Goal: Information Seeking & Learning: Compare options

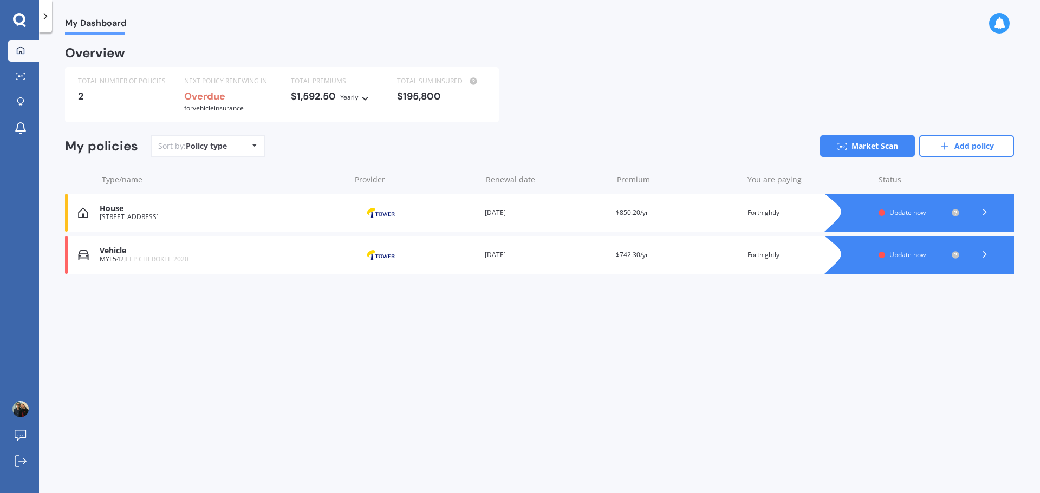
click at [984, 214] on icon at bounding box center [984, 212] width 11 height 11
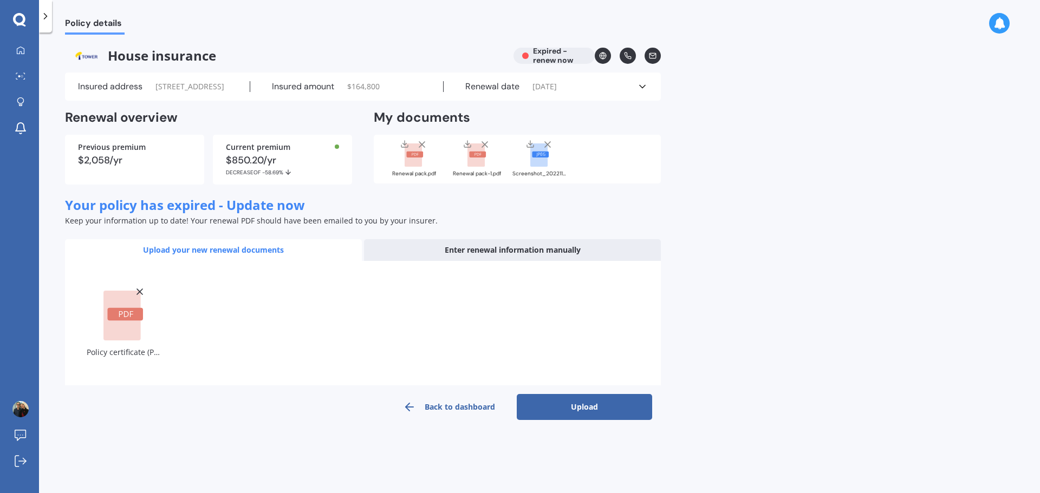
click at [578, 418] on button "Upload" at bounding box center [584, 407] width 135 height 26
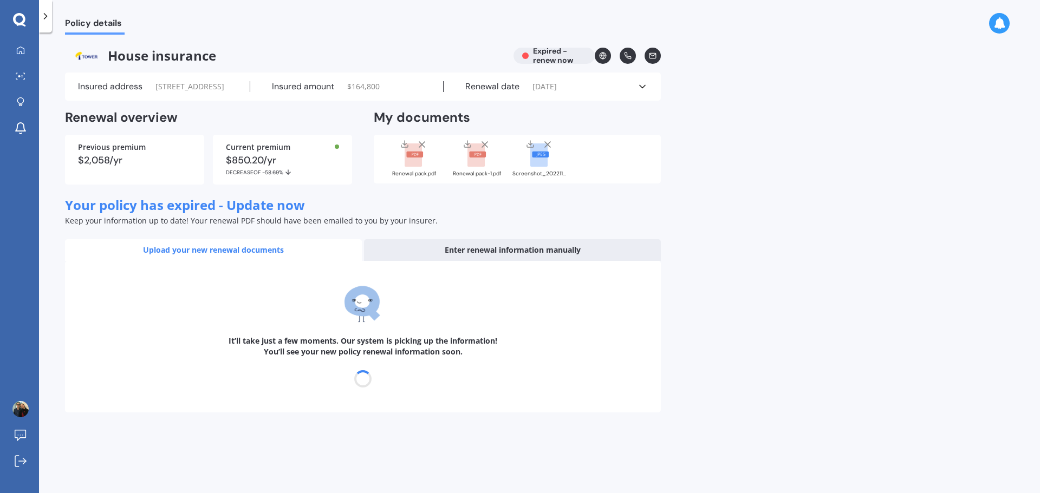
select select "04"
select select "01"
select select "2026"
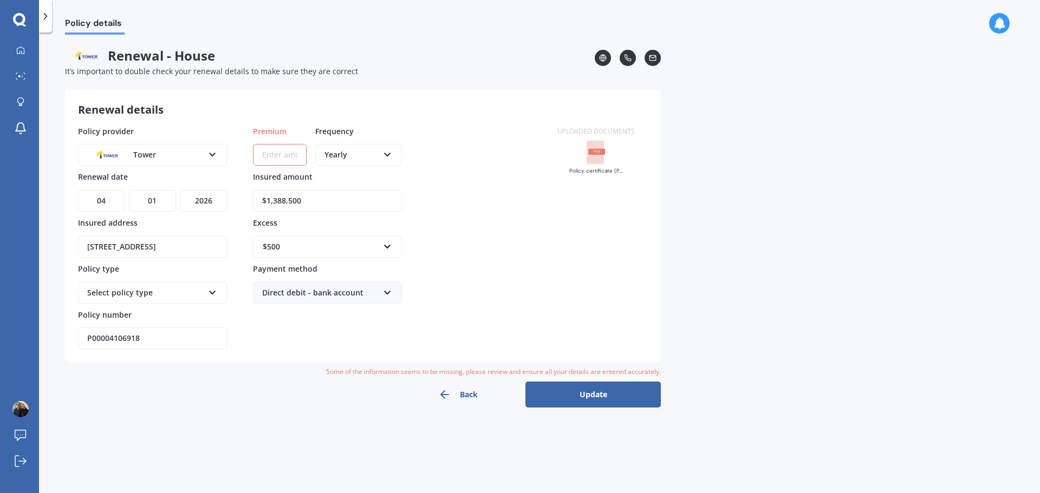
click at [184, 294] on div "Select policy type" at bounding box center [145, 293] width 116 height 12
click at [184, 294] on div "Standard Cover" at bounding box center [145, 293] width 116 height 12
click at [17, 53] on icon at bounding box center [21, 50] width 8 height 8
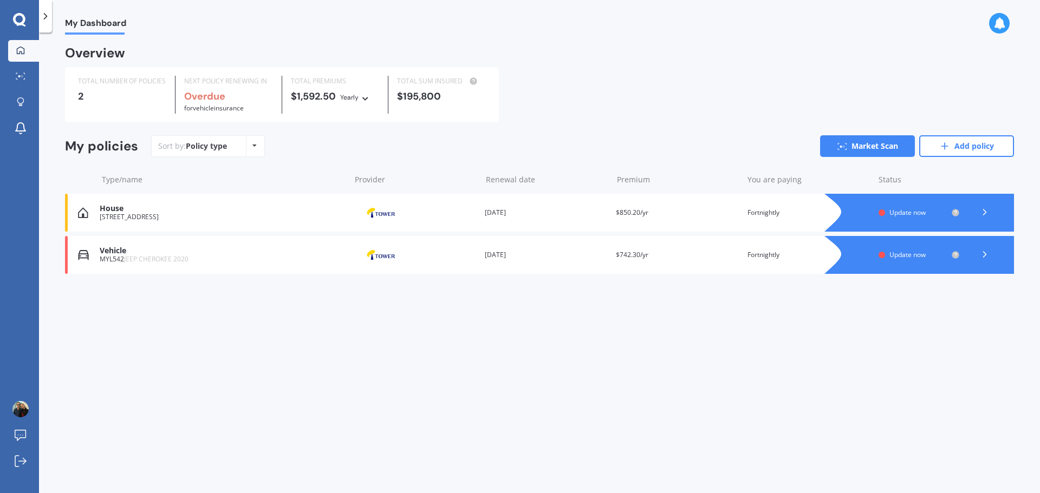
drag, startPoint x: 97, startPoint y: 216, endPoint x: 360, endPoint y: 210, distance: 263.3
click at [360, 210] on img at bounding box center [381, 213] width 54 height 21
click at [970, 142] on link "Add policy" at bounding box center [966, 146] width 95 height 22
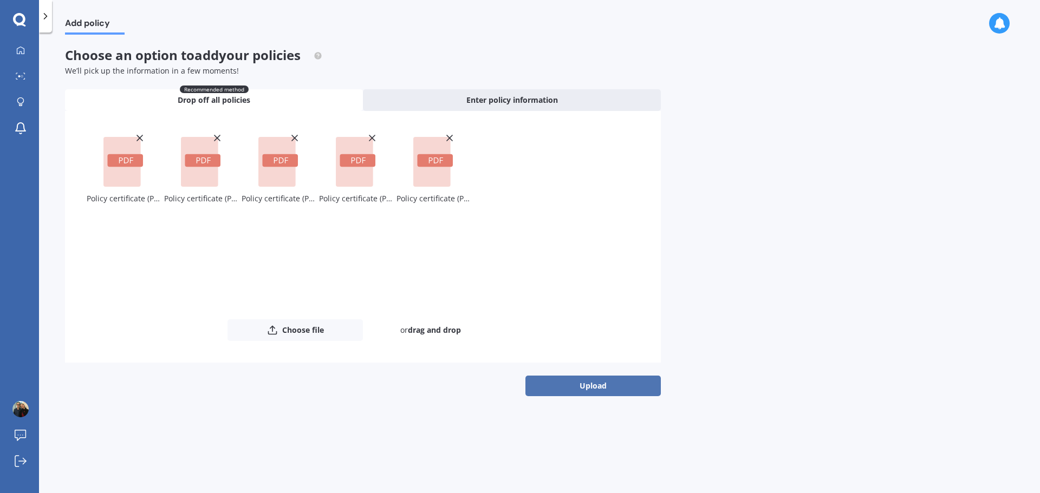
click at [558, 387] on button "Upload" at bounding box center [592, 386] width 135 height 21
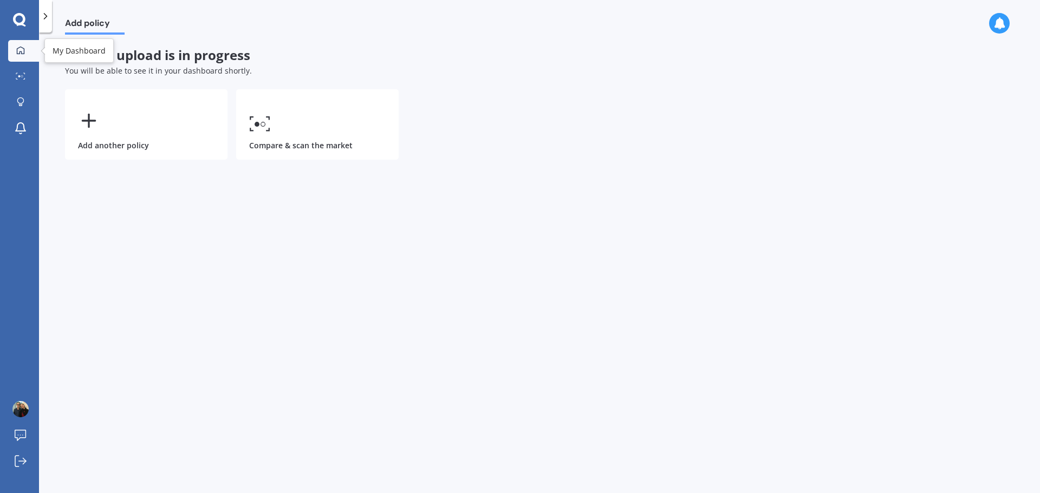
click at [22, 53] on icon at bounding box center [20, 50] width 9 height 9
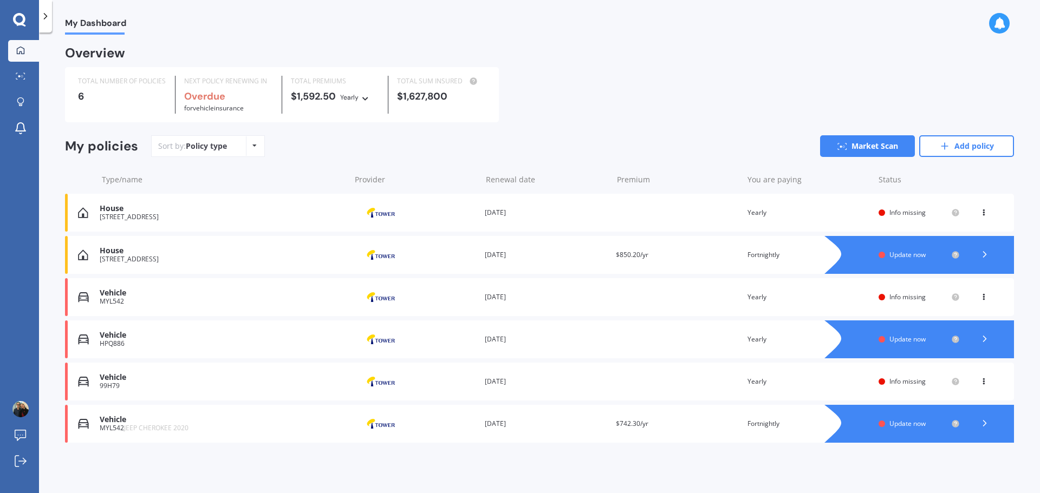
click at [162, 300] on div "MYL542" at bounding box center [222, 302] width 245 height 8
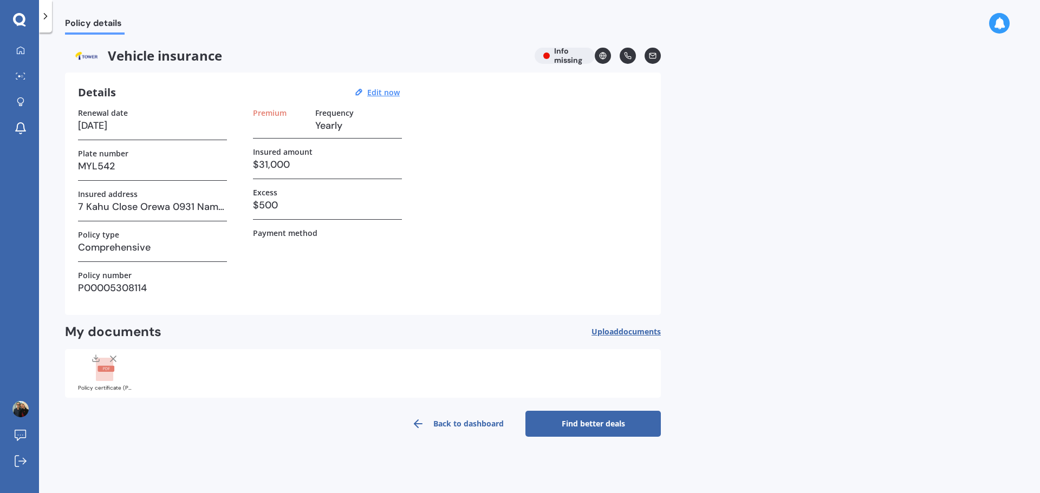
click at [278, 131] on h3 at bounding box center [280, 126] width 54 height 16
click at [373, 90] on u "Edit now" at bounding box center [383, 92] width 32 height 10
select select "28"
select select "11"
select select "2025"
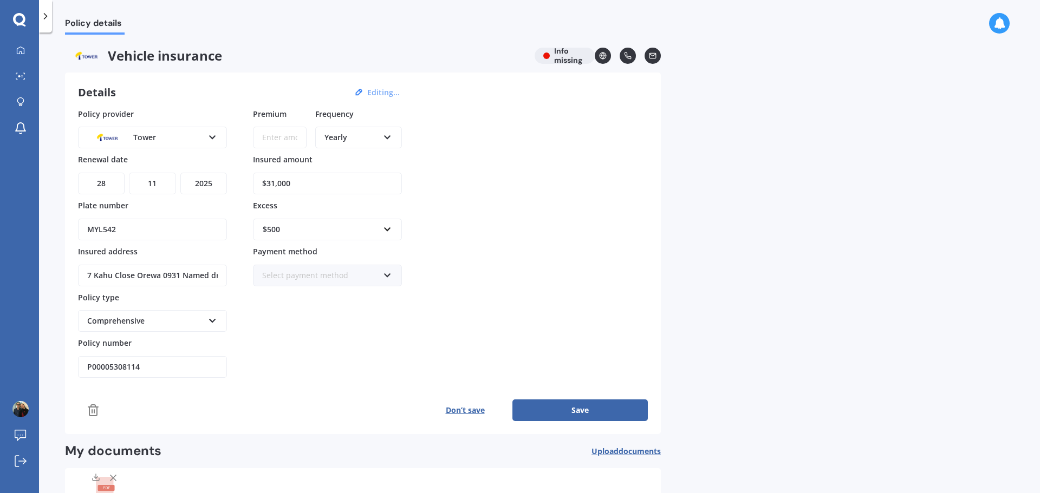
click at [382, 136] on div "Yearly Yearly Six-Monthly Quarterly Monthly Fortnightly Weekly" at bounding box center [358, 138] width 87 height 22
click at [350, 242] on div "Fortnightly" at bounding box center [358, 235] width 84 height 19
click at [281, 137] on input "Premium" at bounding box center [280, 138] width 54 height 22
type input "$28.55"
click at [357, 337] on div "Premium $28.55 Frequency Fortnightly Yearly Six-Monthly Quarterly Monthly Fortn…" at bounding box center [327, 243] width 149 height 270
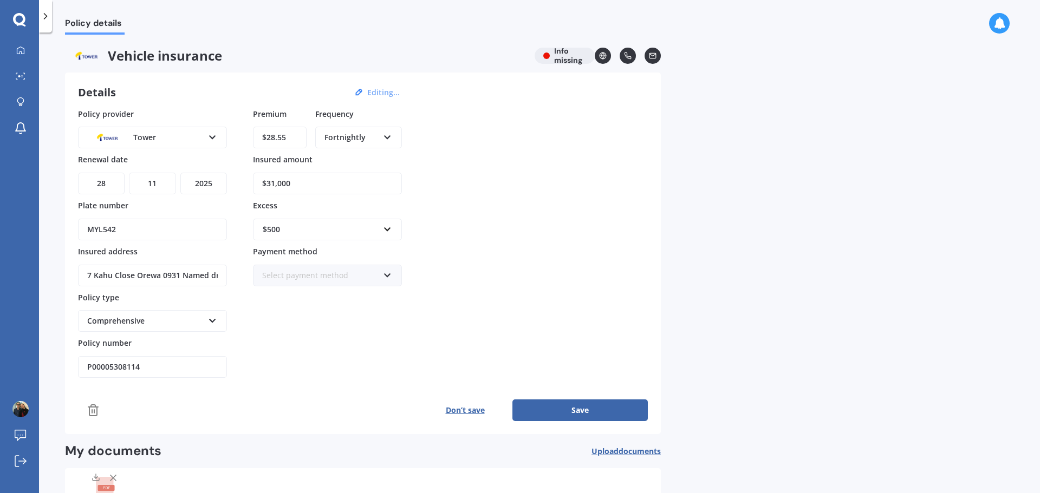
click at [577, 411] on button "Save" at bounding box center [579, 411] width 135 height 22
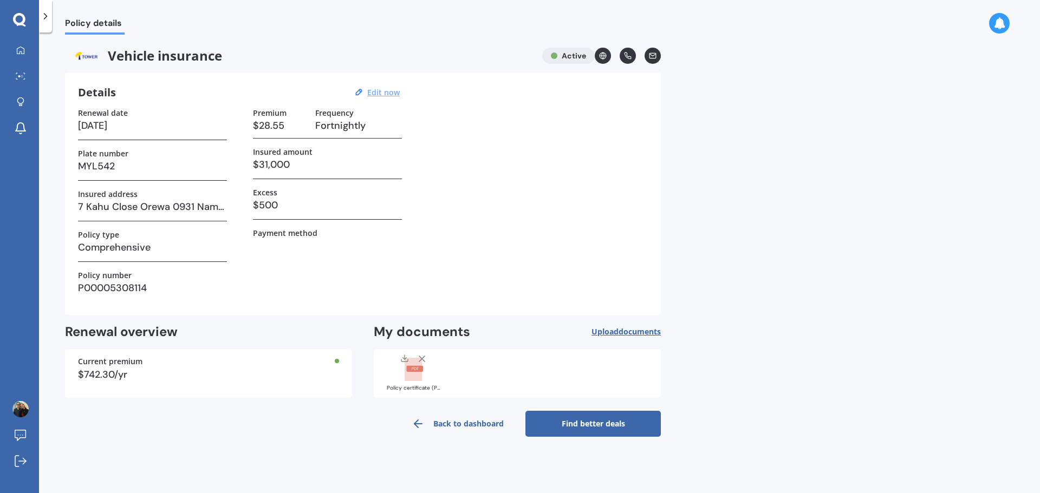
click at [465, 421] on link "Back to dashboard" at bounding box center [457, 424] width 135 height 26
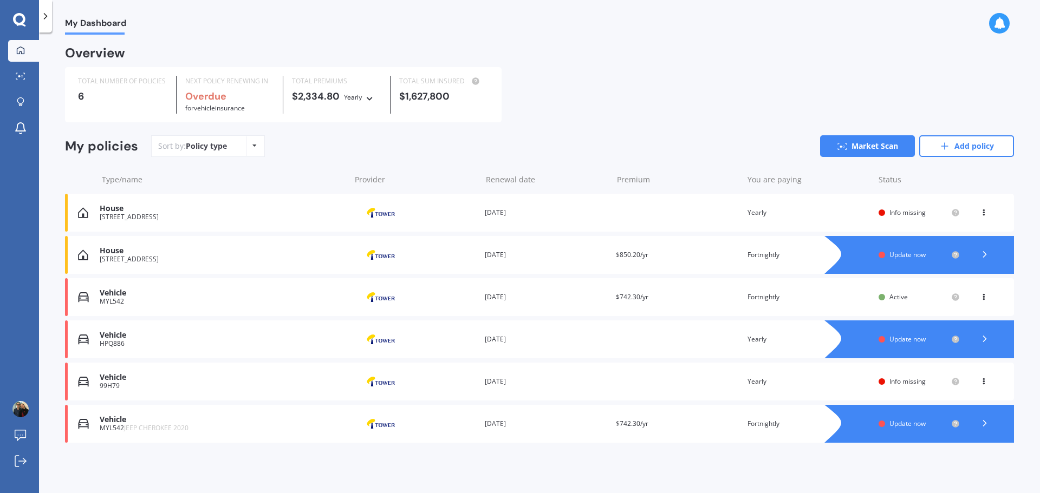
click at [908, 380] on span "Info missing" at bounding box center [907, 381] width 36 height 9
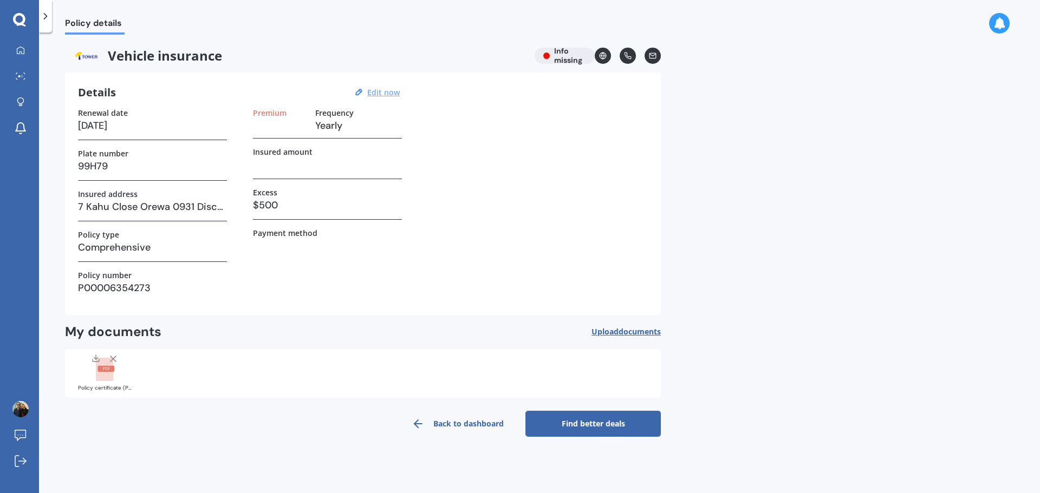
click at [395, 92] on u "Edit now" at bounding box center [383, 92] width 32 height 10
select select "01"
select select "10"
select select "2026"
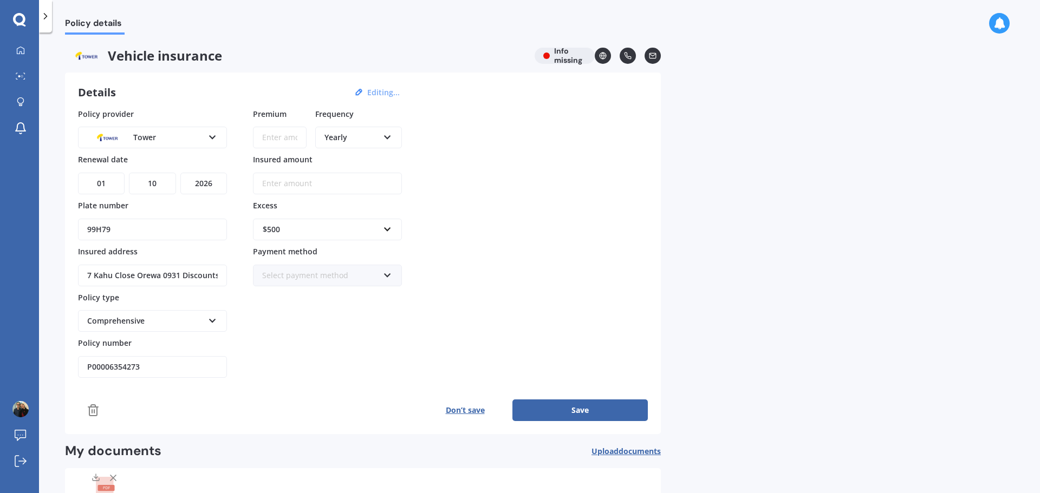
click at [265, 140] on input "Premium" at bounding box center [280, 138] width 54 height 22
click at [268, 139] on input "Premium" at bounding box center [280, 138] width 54 height 22
type input "$948.50"
click at [295, 181] on input "Insured amount" at bounding box center [327, 184] width 149 height 22
type input "$31,000"
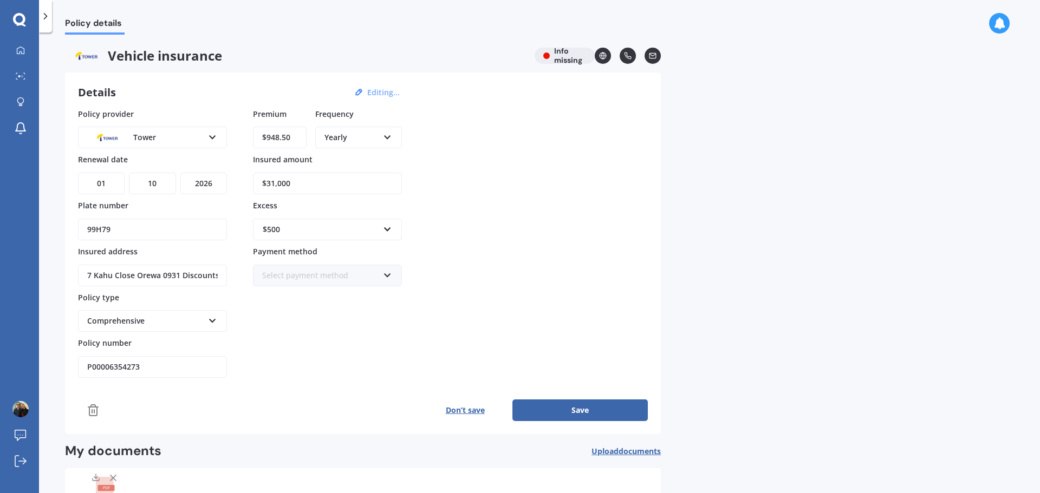
click at [542, 282] on div "Policy provider Tower AA AMI AMP ANZ ASB Aioi Nissay Dowa Ando Assurant Autosur…" at bounding box center [363, 243] width 570 height 270
click at [574, 415] on button "Save" at bounding box center [579, 411] width 135 height 22
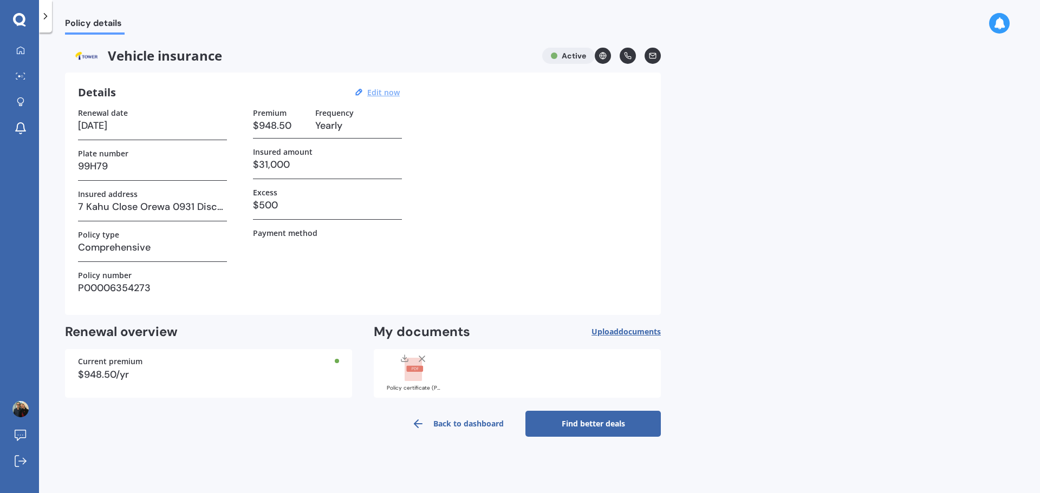
click at [430, 427] on link "Back to dashboard" at bounding box center [457, 424] width 135 height 26
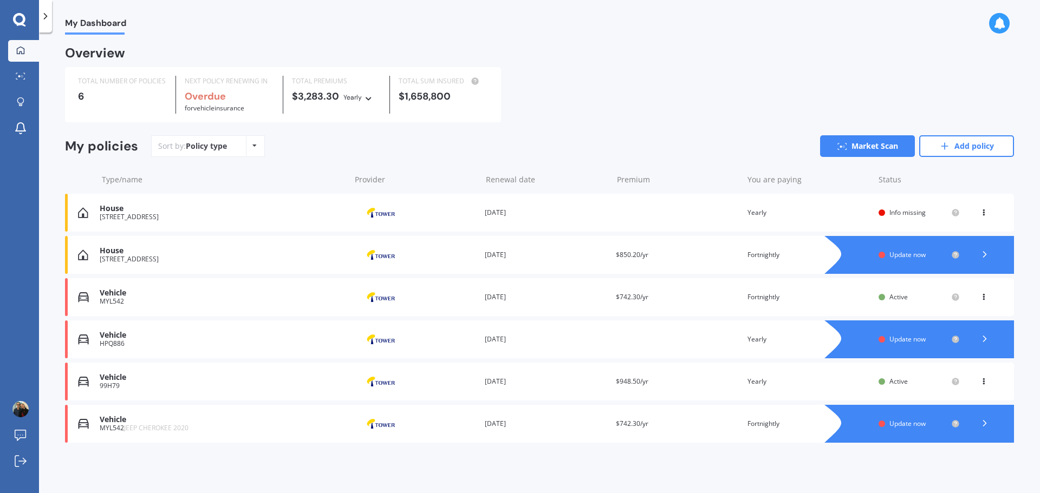
click at [901, 424] on span "Update now" at bounding box center [907, 423] width 36 height 9
click at [894, 206] on div "House [STREET_ADDRESS] 0931 Provider Renewal date [DATE] Premium You are paying…" at bounding box center [539, 213] width 949 height 38
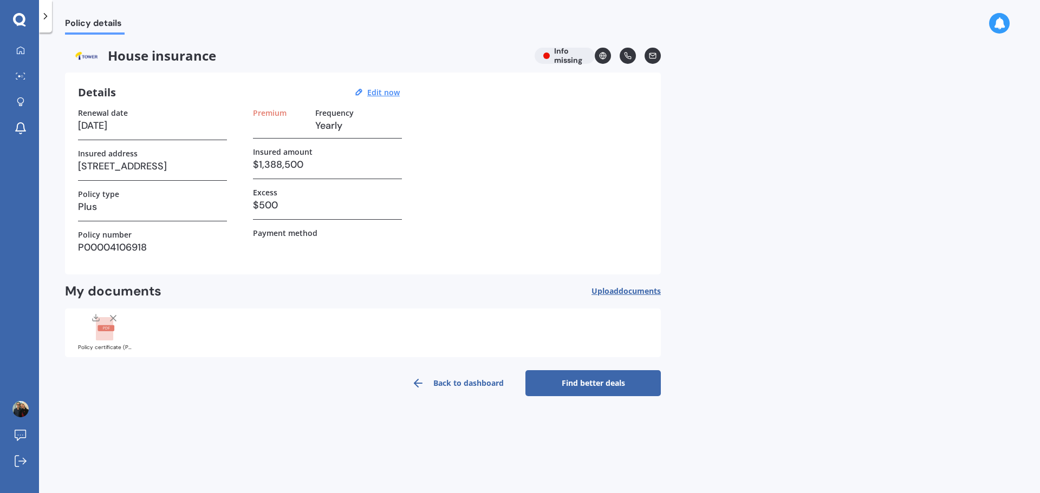
click at [276, 133] on h3 at bounding box center [280, 126] width 54 height 16
click at [374, 92] on u "Edit now" at bounding box center [383, 92] width 32 height 10
select select "04"
select select "01"
select select "2026"
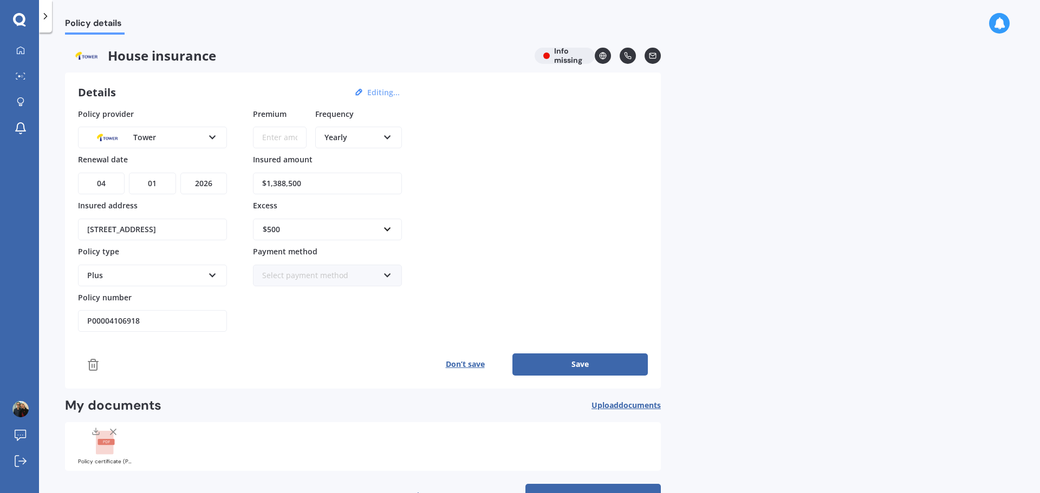
click at [286, 138] on input "Premium" at bounding box center [280, 138] width 54 height 22
type input "$100.44"
click at [493, 184] on div "Policy provider Tower AA AMI AMP ANZ ASB Ando BNZ Co-Operative Bank FMG Initio …" at bounding box center [363, 220] width 570 height 224
click at [578, 367] on button "Save" at bounding box center [579, 365] width 135 height 22
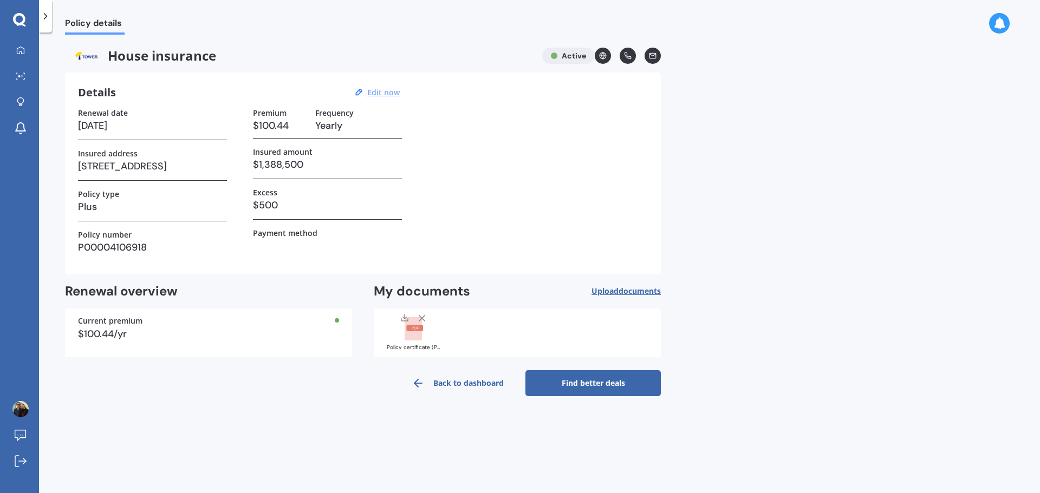
click at [464, 386] on link "Back to dashboard" at bounding box center [457, 383] width 135 height 26
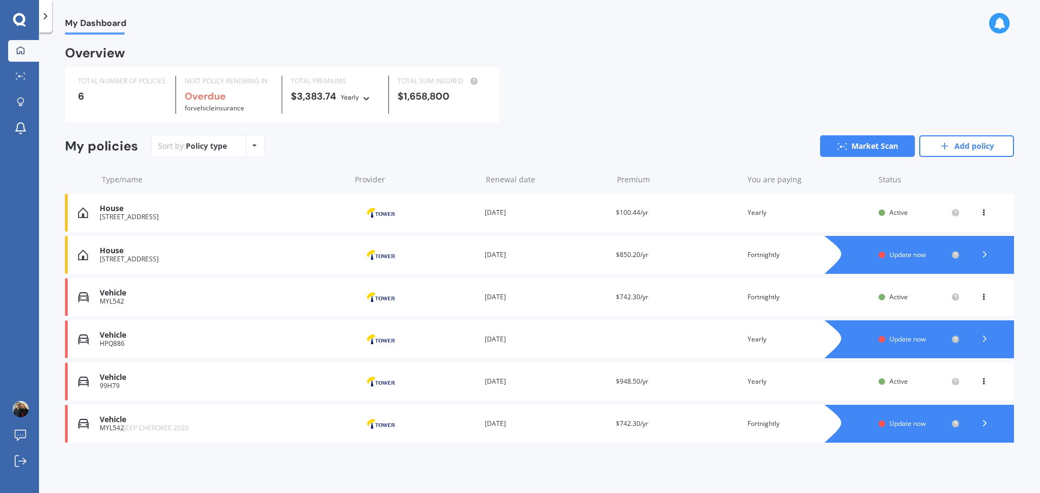
click at [985, 217] on div "View option View policy Delete" at bounding box center [985, 212] width 10 height 11
click at [775, 433] on div "Vehicle MYL542 JEEP CHEROKEE 2020 Provider Renewal date [DATE] Premium $742.30/…" at bounding box center [539, 424] width 949 height 38
click at [998, 424] on div at bounding box center [984, 424] width 32 height 16
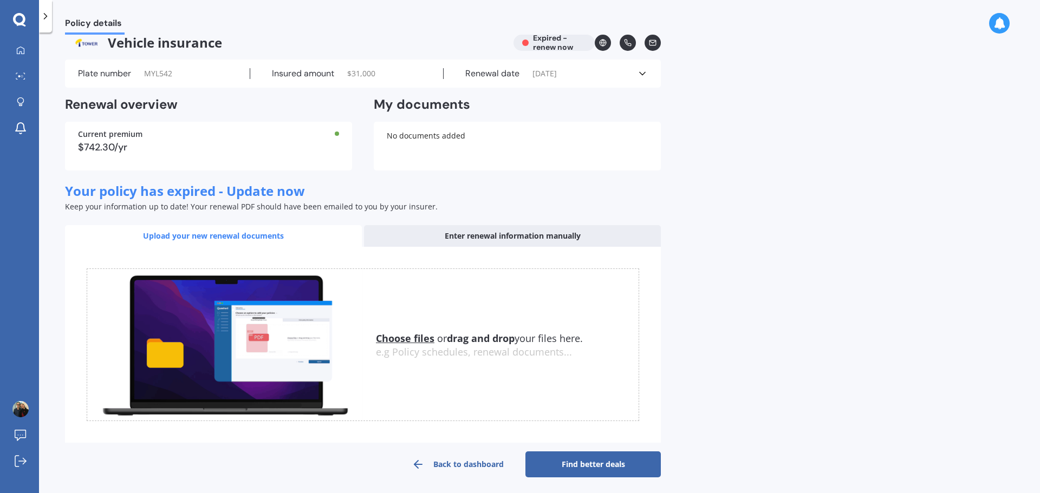
scroll to position [17, 0]
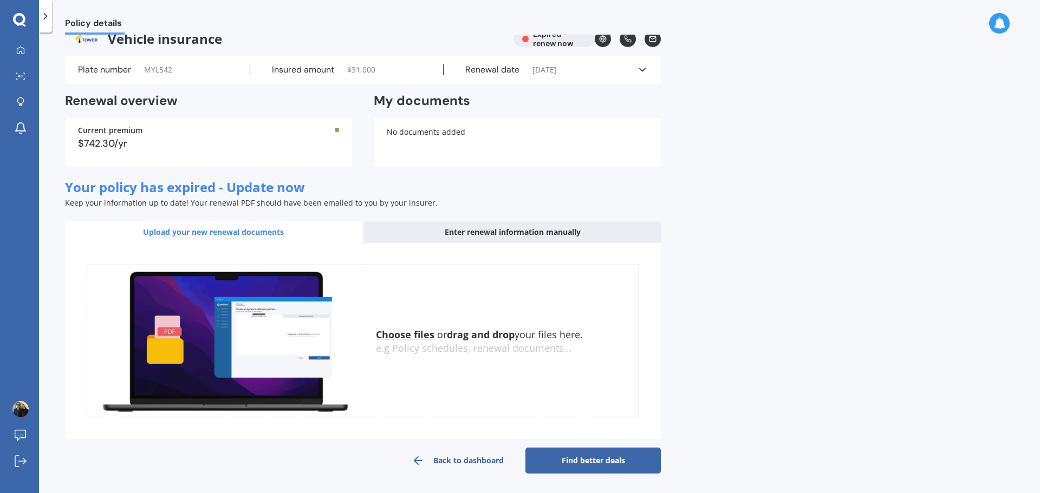
click at [483, 451] on link "Back to dashboard" at bounding box center [457, 461] width 135 height 26
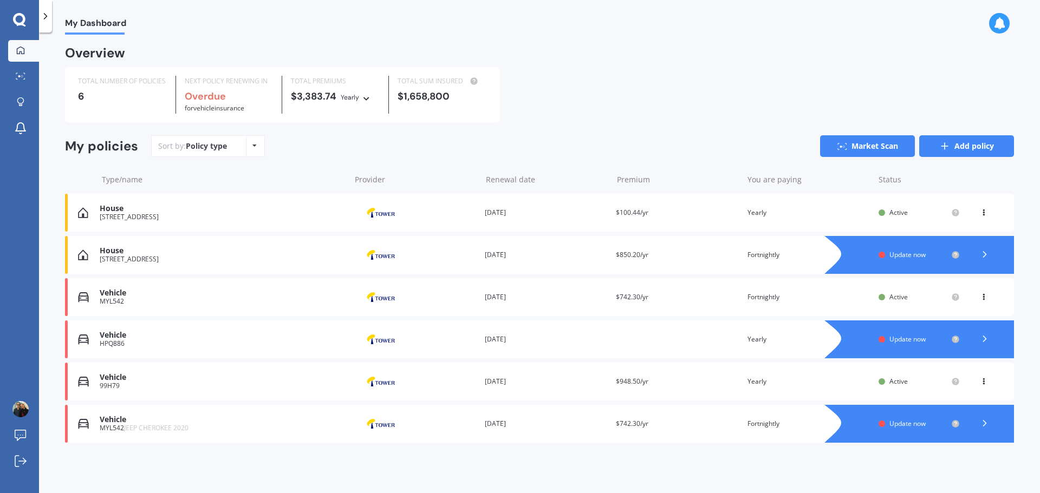
click at [948, 146] on icon at bounding box center [944, 146] width 11 height 11
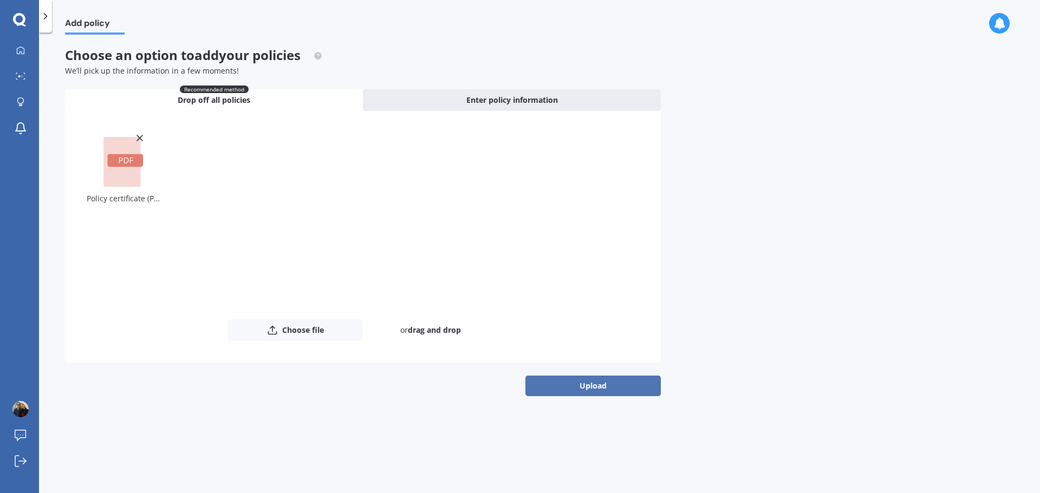
click at [571, 389] on button "Upload" at bounding box center [592, 386] width 135 height 21
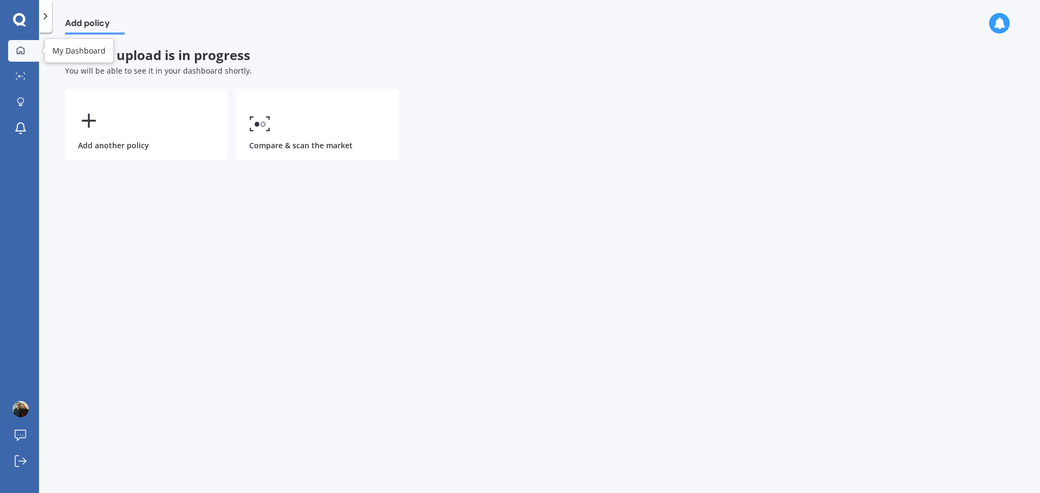
click at [12, 59] on link "My Dashboard" at bounding box center [23, 51] width 31 height 22
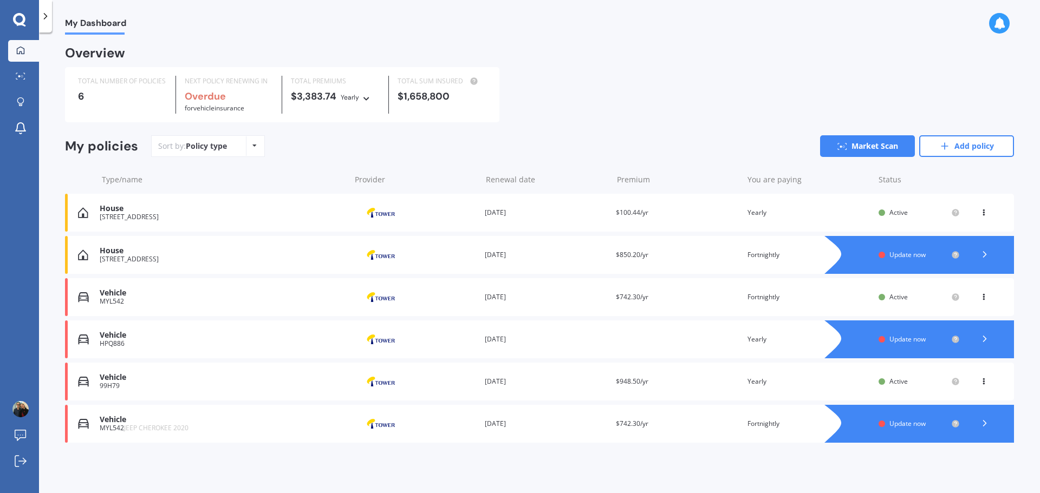
click at [629, 214] on span "$100.44/yr" at bounding box center [632, 212] width 32 height 9
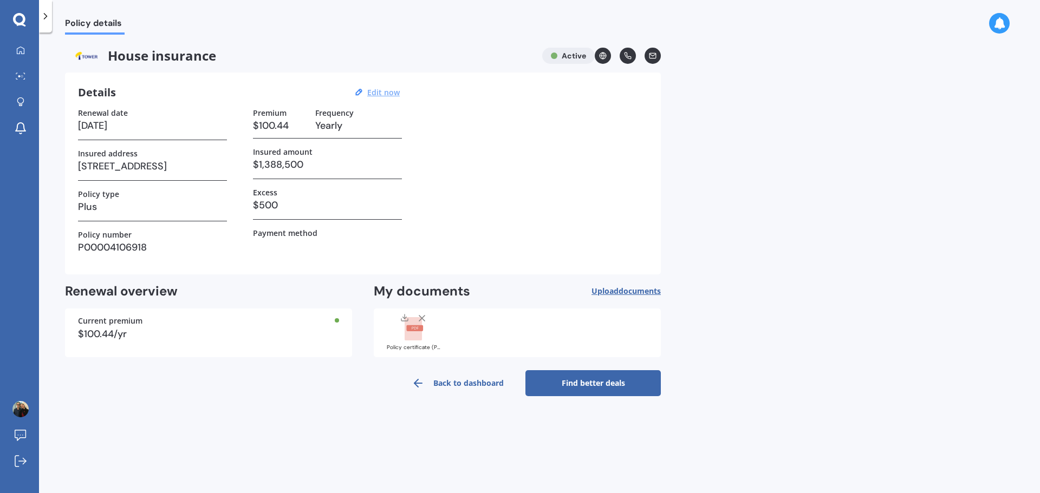
click at [388, 96] on u "Edit now" at bounding box center [383, 92] width 32 height 10
select select "04"
select select "01"
select select "2026"
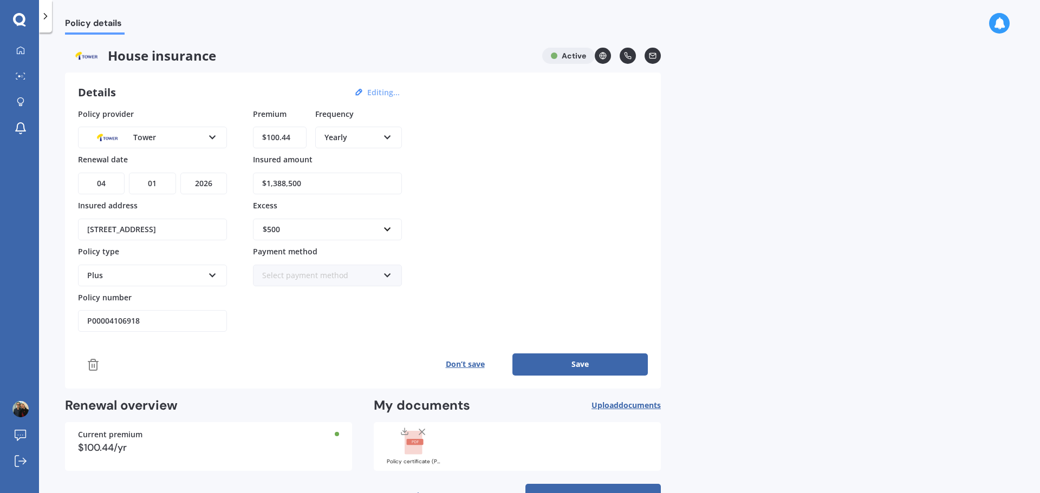
click at [387, 136] on icon at bounding box center [387, 136] width 9 height 8
click at [357, 238] on span "Fortnightly" at bounding box center [344, 236] width 39 height 10
click at [587, 361] on button "Save" at bounding box center [579, 365] width 135 height 22
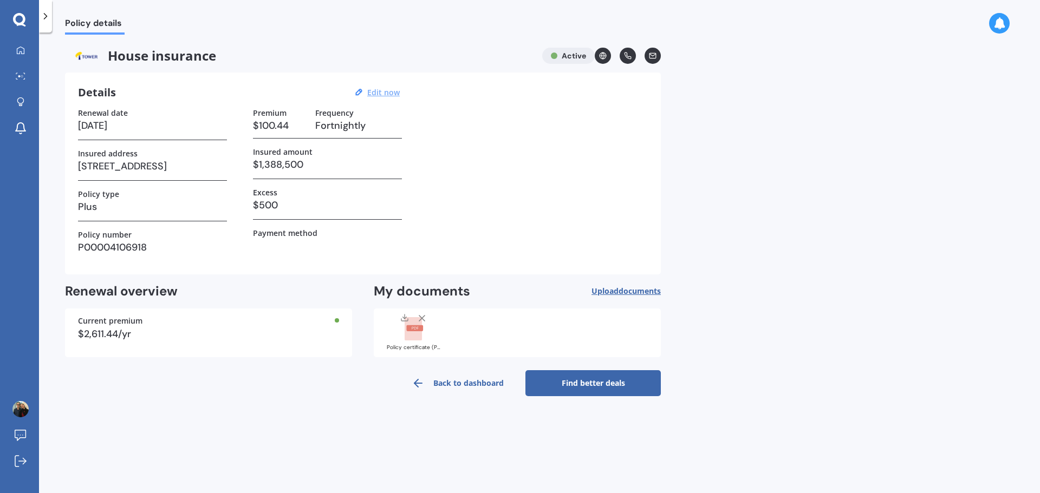
click at [450, 384] on link "Back to dashboard" at bounding box center [457, 383] width 135 height 26
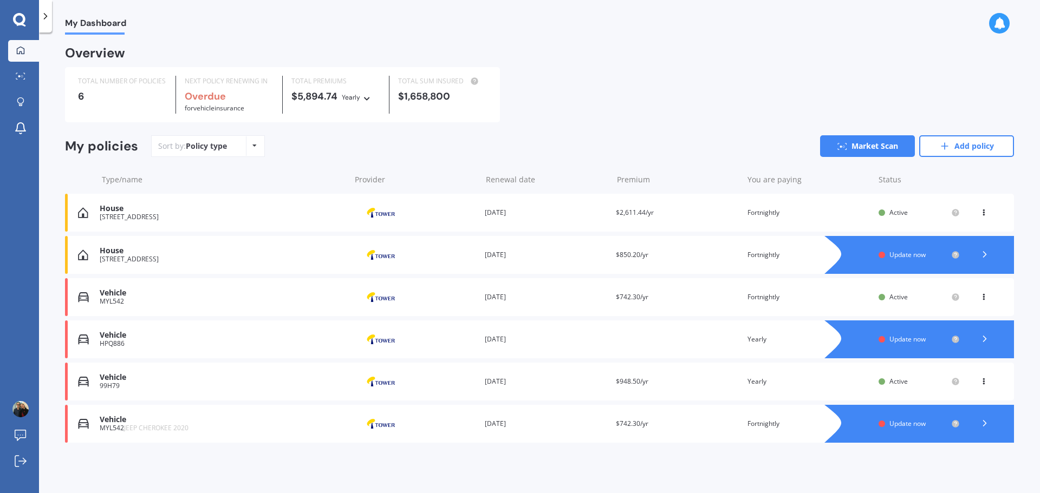
click at [913, 340] on span "Update now" at bounding box center [907, 339] width 36 height 9
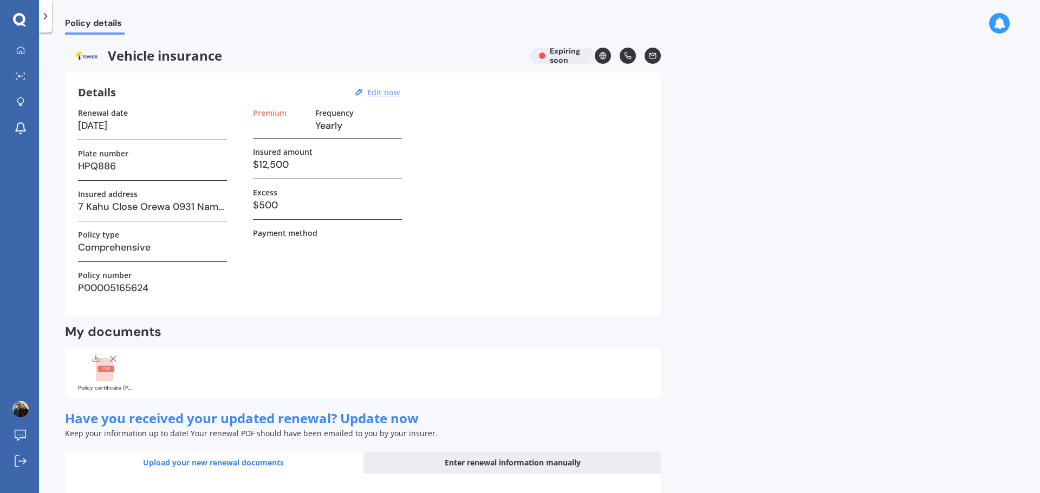
click at [382, 94] on u "Edit now" at bounding box center [383, 92] width 32 height 10
select select "10"
select select "2025"
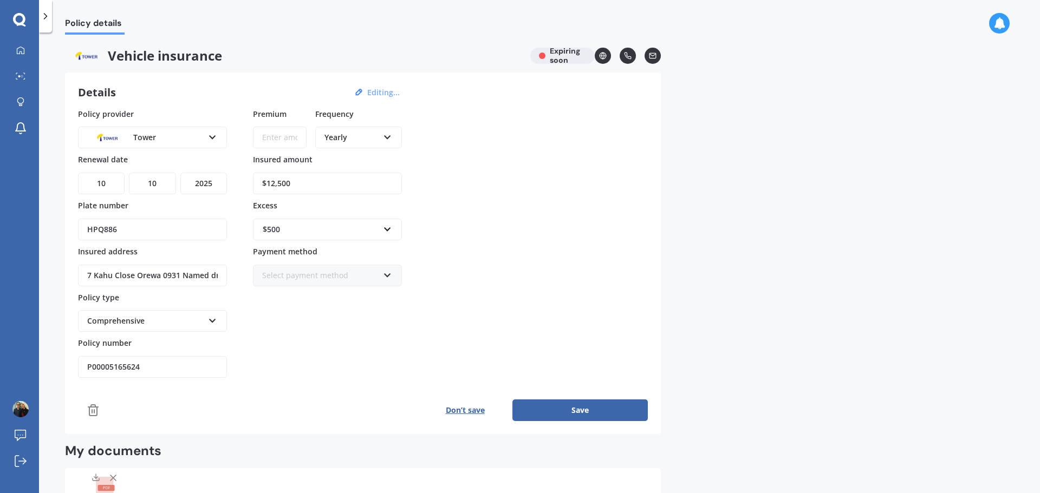
click at [278, 139] on input "Premium" at bounding box center [280, 138] width 54 height 22
click at [385, 136] on icon at bounding box center [387, 136] width 9 height 8
click at [355, 240] on span "Fortnightly" at bounding box center [344, 236] width 39 height 10
click at [268, 139] on input "Premium" at bounding box center [280, 138] width 54 height 22
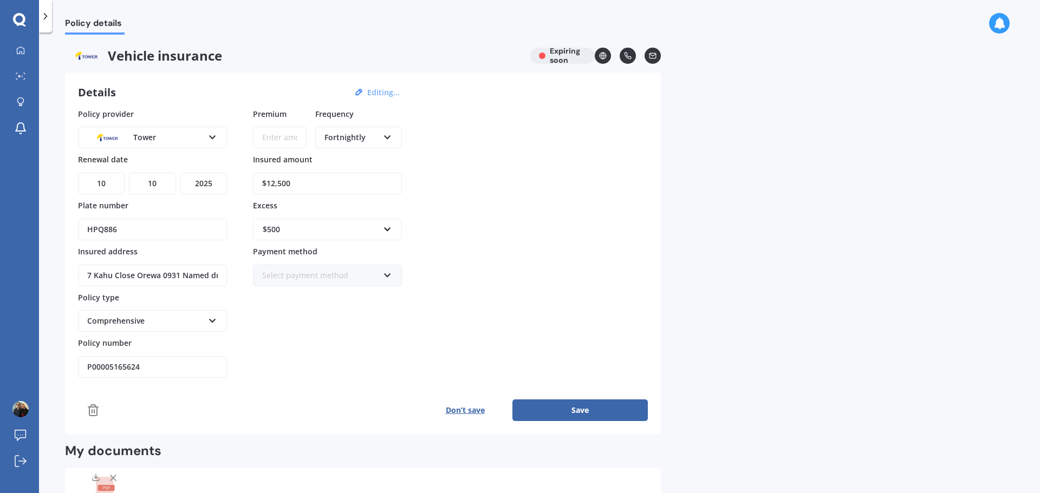
click at [287, 138] on input "Premium" at bounding box center [280, 138] width 54 height 22
type input "$63.94"
click at [535, 234] on div "Policy provider Tower AA AMI AMP ANZ ASB Aioi Nissay Dowa Ando Assurant Autosur…" at bounding box center [363, 243] width 570 height 270
click at [480, 269] on div "Policy provider Tower AA AMI AMP ANZ ASB Aioi Nissay Dowa Ando Assurant Autosur…" at bounding box center [363, 243] width 570 height 270
click at [29, 56] on link "My Dashboard" at bounding box center [23, 51] width 31 height 22
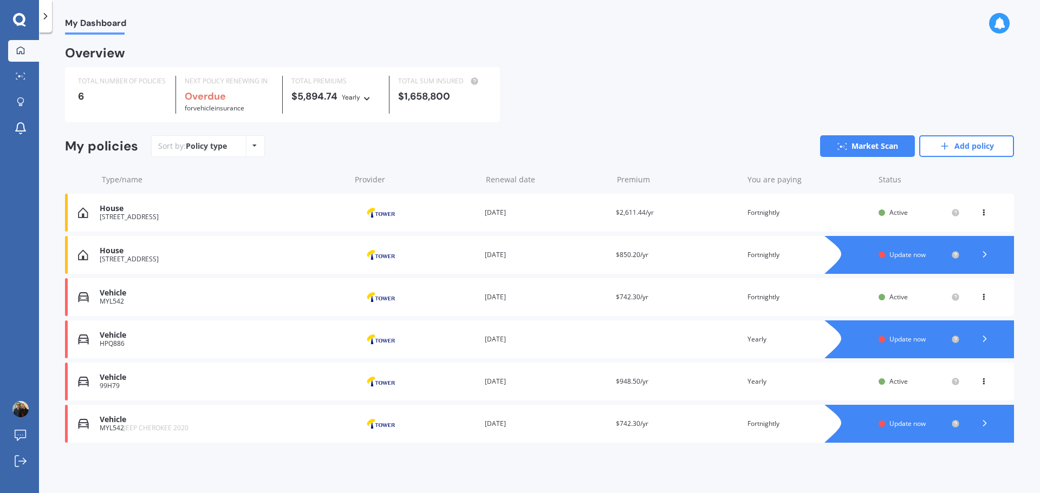
click at [906, 344] on span "Update now" at bounding box center [907, 339] width 36 height 9
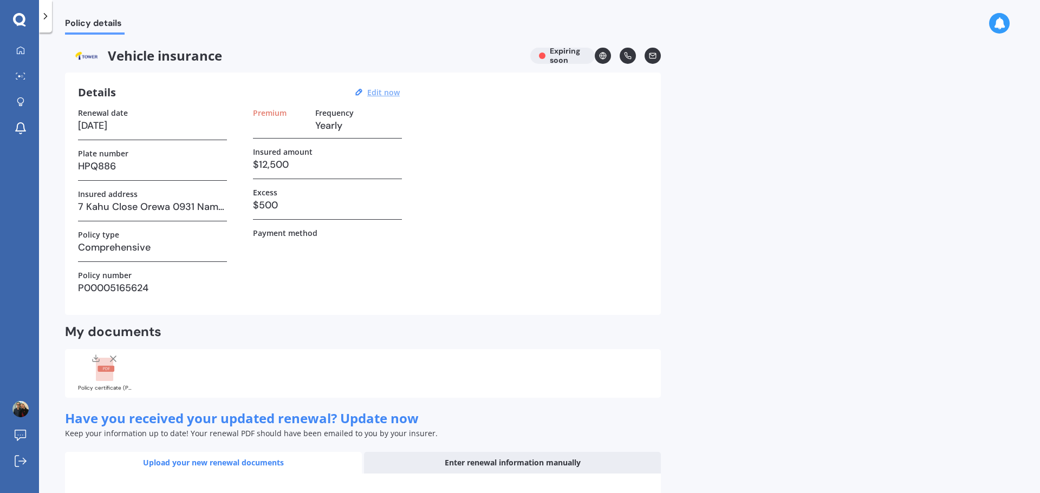
click at [390, 90] on u "Edit now" at bounding box center [383, 92] width 32 height 10
select select "10"
select select "2025"
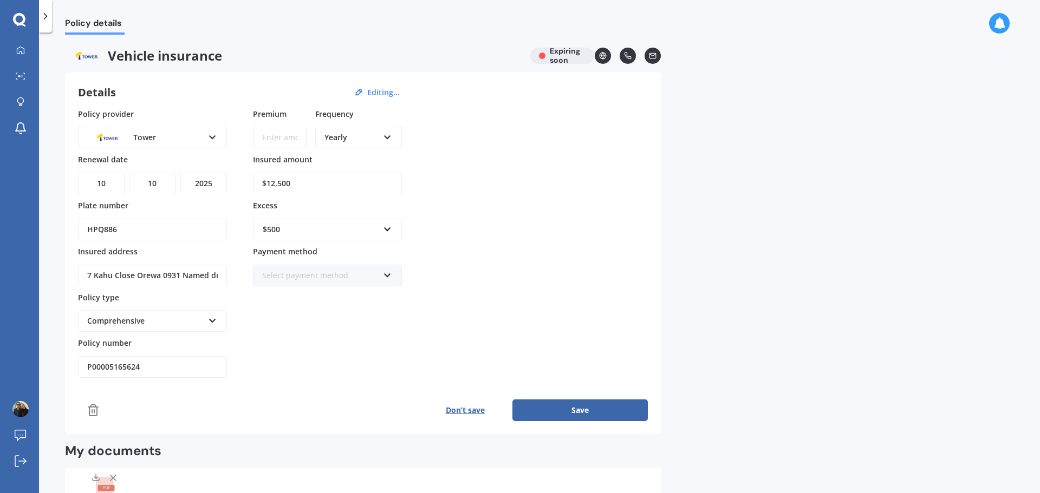
click at [274, 141] on input "Premium" at bounding box center [280, 138] width 54 height 22
type input "$63.94"
click at [381, 133] on div "Yearly Yearly Six-Monthly Quarterly Monthly Fortnightly Weekly" at bounding box center [358, 138] width 87 height 22
click at [344, 240] on span "Fortnightly" at bounding box center [344, 236] width 39 height 10
click at [556, 407] on button "Save" at bounding box center [579, 411] width 135 height 22
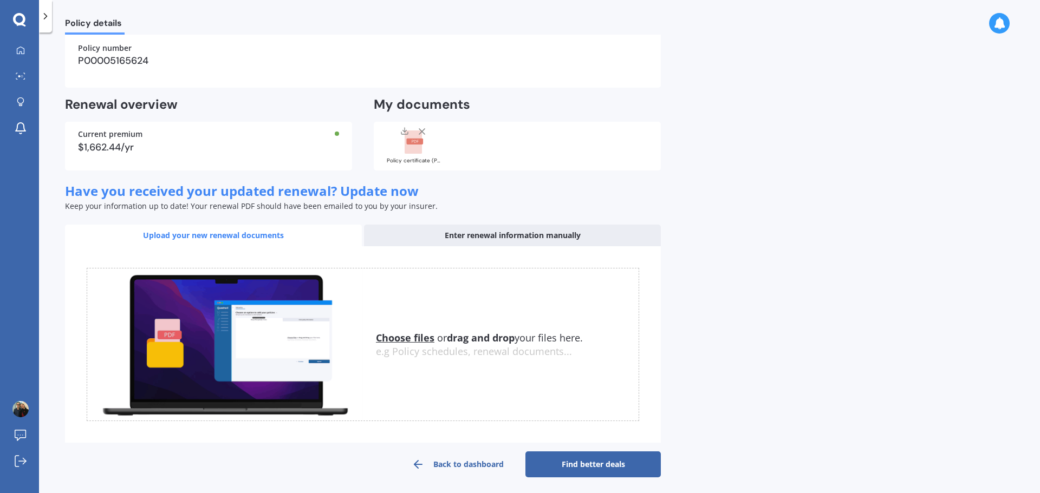
scroll to position [231, 0]
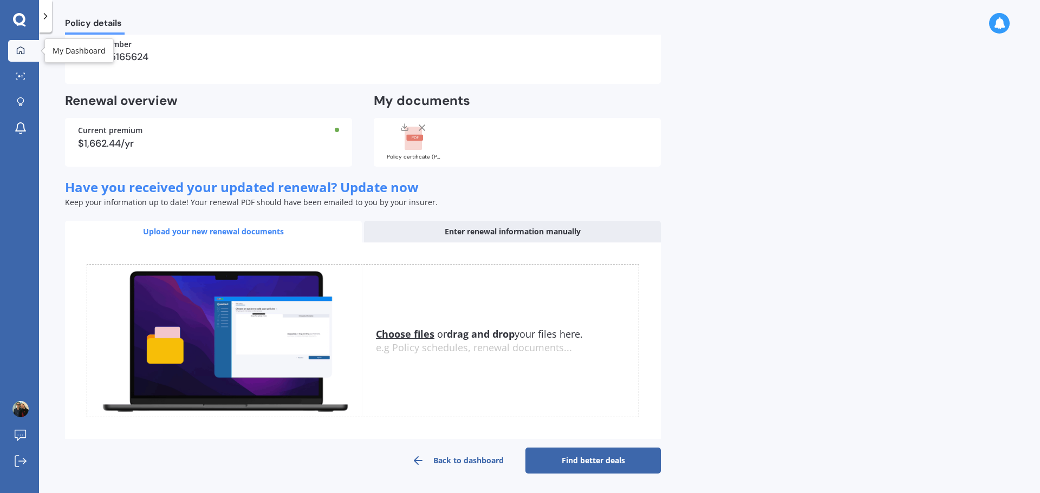
click at [17, 44] on link "My Dashboard" at bounding box center [23, 51] width 31 height 22
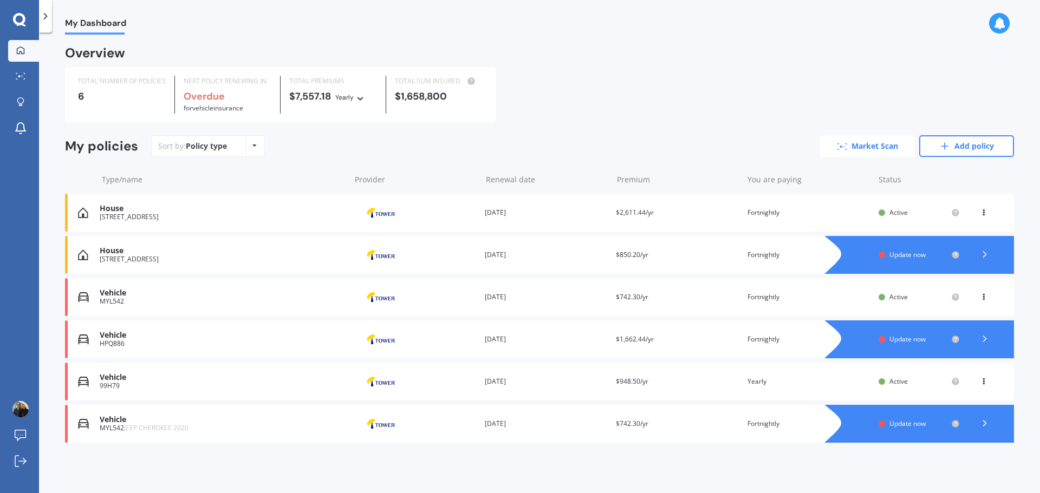
click at [883, 150] on link "Market Scan" at bounding box center [867, 146] width 95 height 22
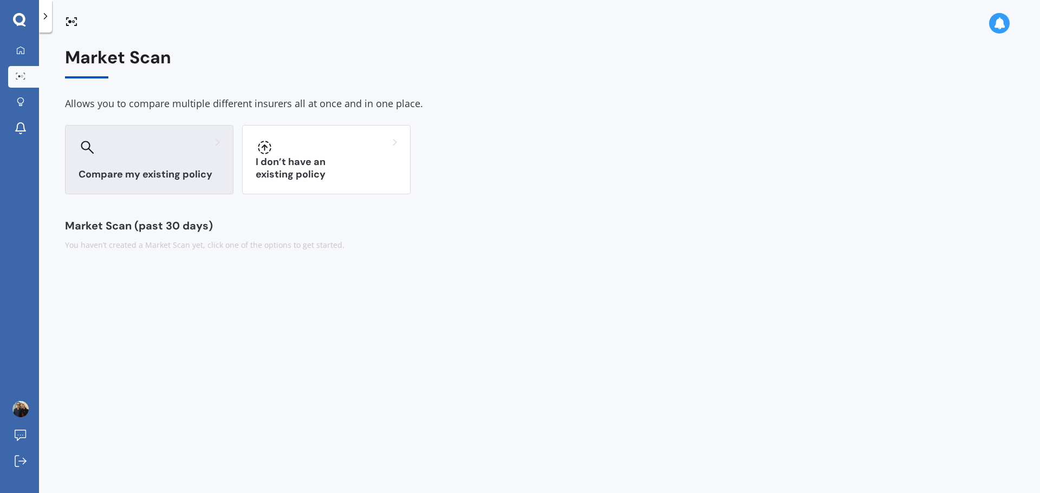
click at [122, 162] on div "Compare my existing policy" at bounding box center [149, 159] width 168 height 69
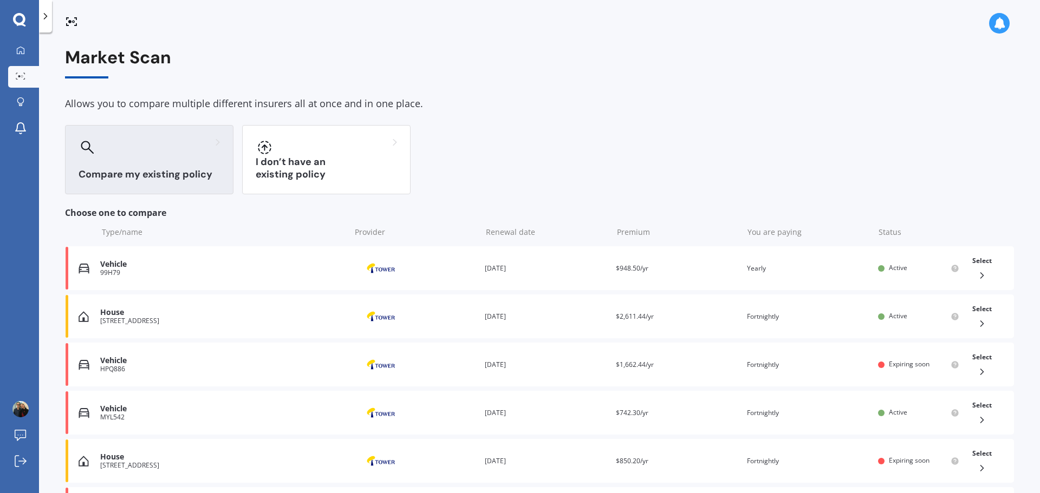
scroll to position [90, 0]
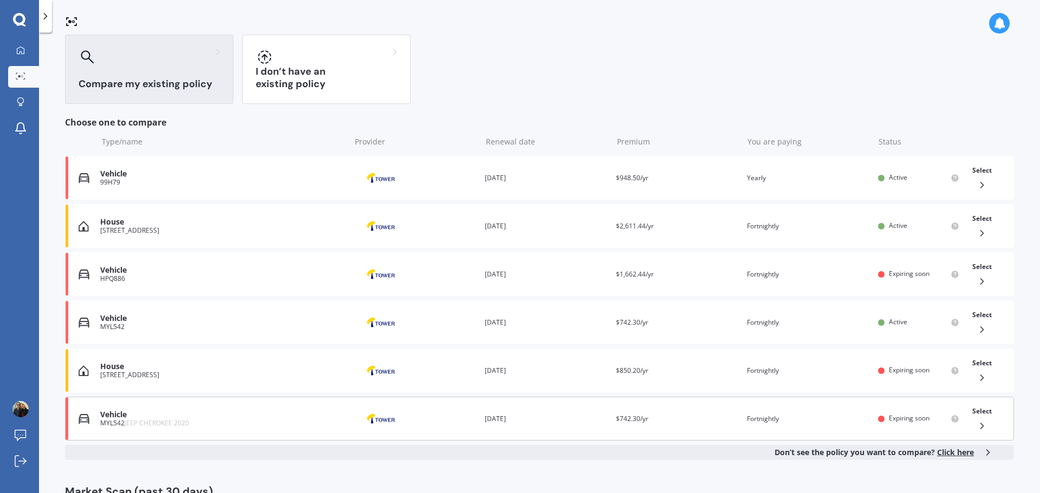
click at [978, 430] on icon at bounding box center [982, 426] width 11 height 11
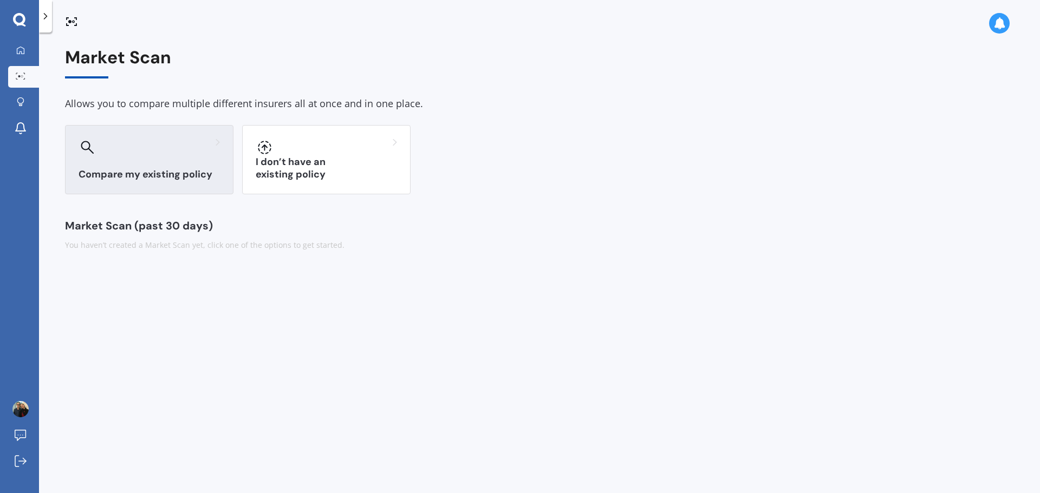
click at [137, 155] on div at bounding box center [149, 147] width 141 height 17
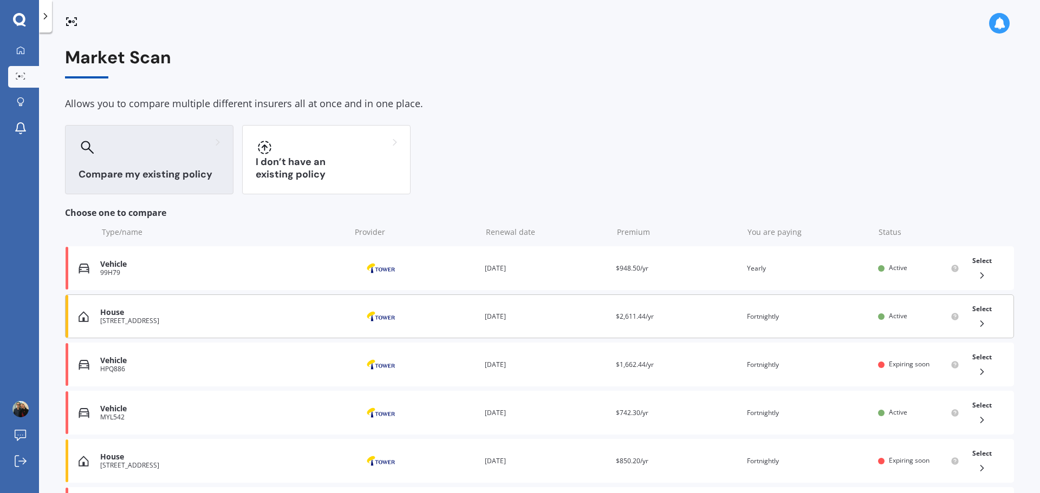
click at [979, 321] on icon at bounding box center [982, 323] width 11 height 11
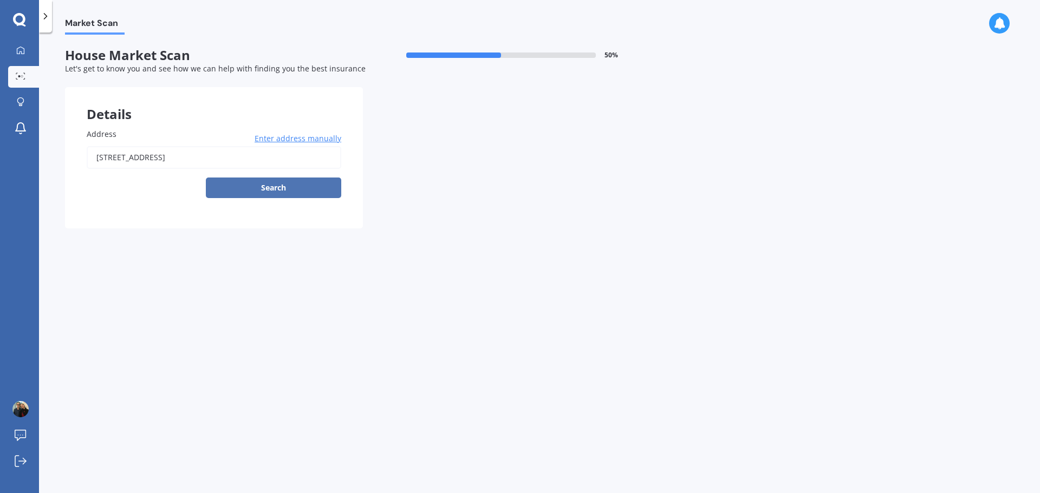
click at [236, 185] on button "Search" at bounding box center [273, 188] width 135 height 21
type input "[STREET_ADDRESS]"
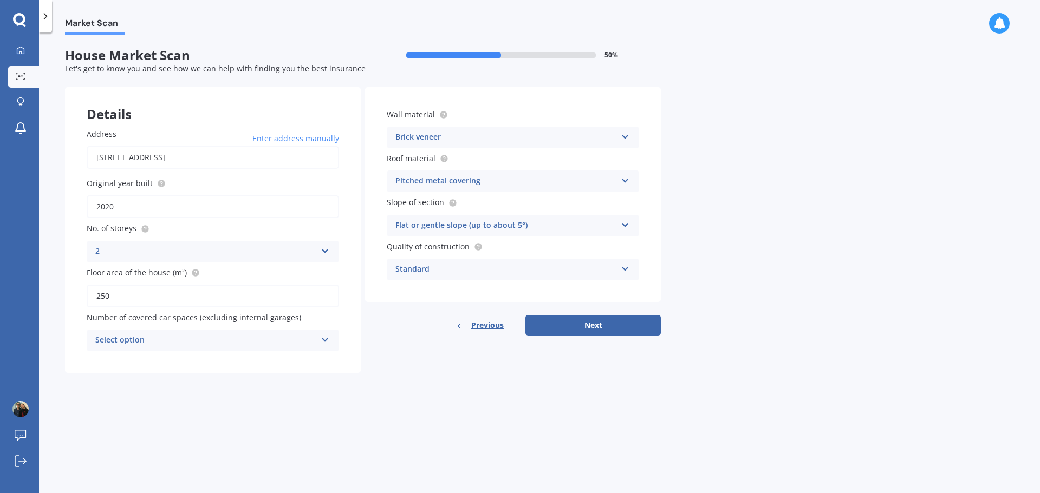
click at [190, 335] on div "Select option" at bounding box center [205, 340] width 221 height 13
click at [190, 335] on div "0" at bounding box center [205, 340] width 221 height 13
click at [230, 333] on div "Select option 0 1 2 3 4 5+" at bounding box center [213, 341] width 252 height 22
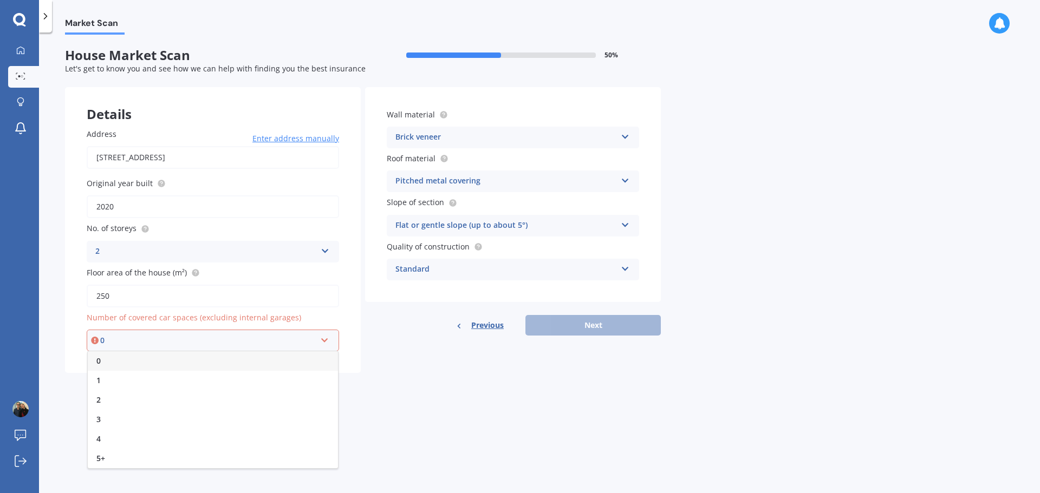
click at [218, 358] on div "0" at bounding box center [213, 361] width 250 height 19
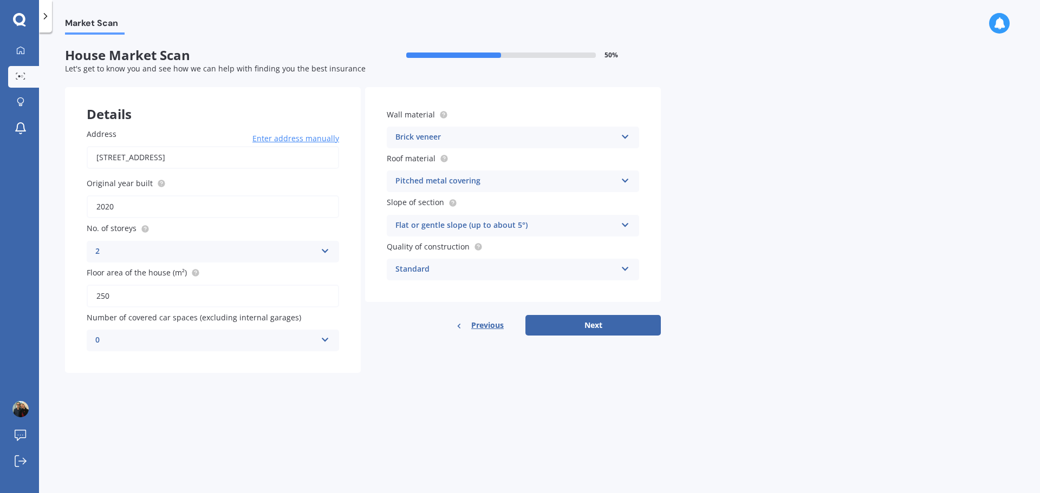
click at [617, 134] on div "Brick veneer Artificial weatherboard/plank cladding Blockwork Brick veneer Doub…" at bounding box center [513, 138] width 252 height 22
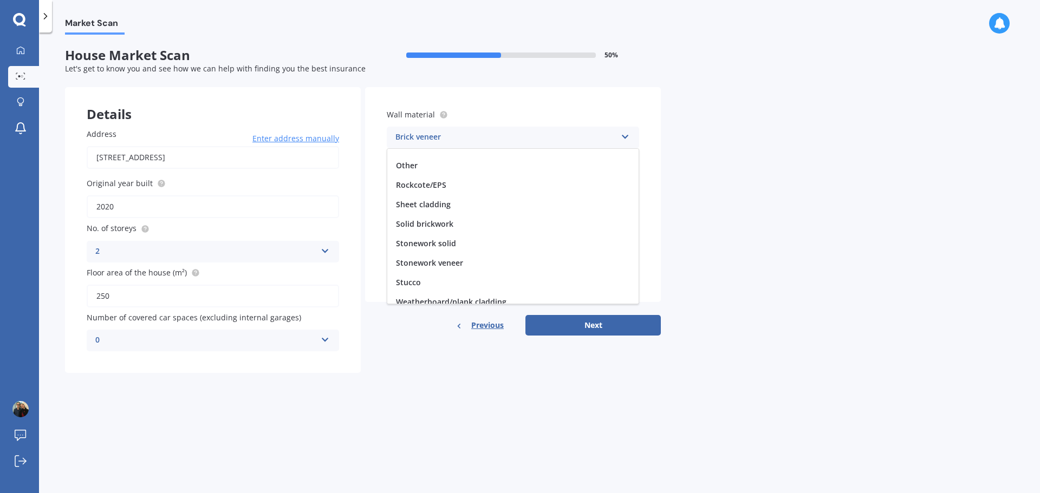
scroll to position [99, 0]
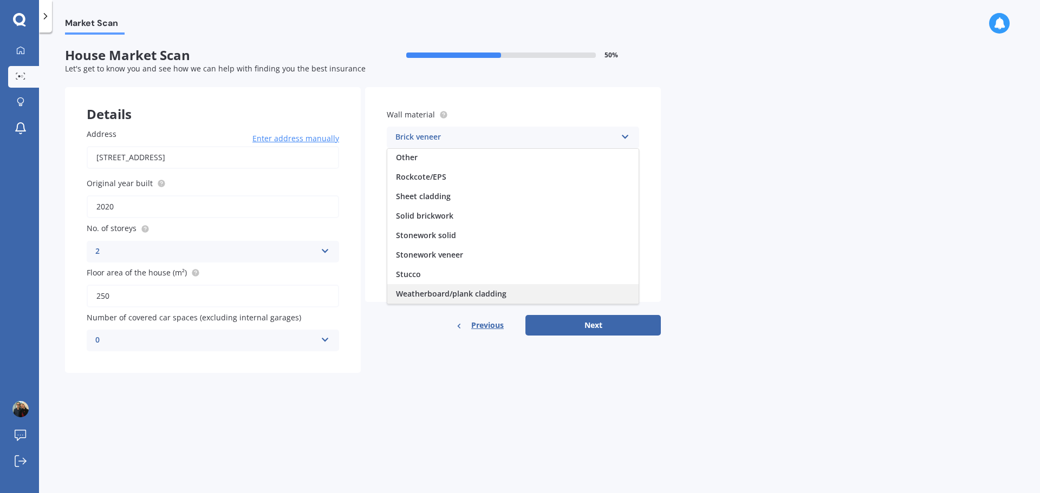
click at [487, 298] on span "Weatherboard/plank cladding" at bounding box center [451, 294] width 110 height 10
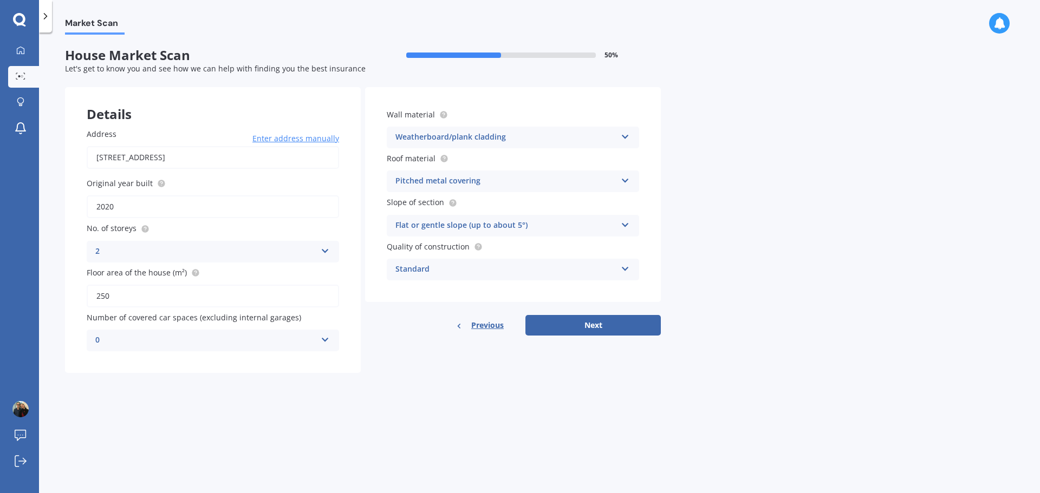
click at [542, 180] on div "Pitched metal covering" at bounding box center [505, 181] width 221 height 13
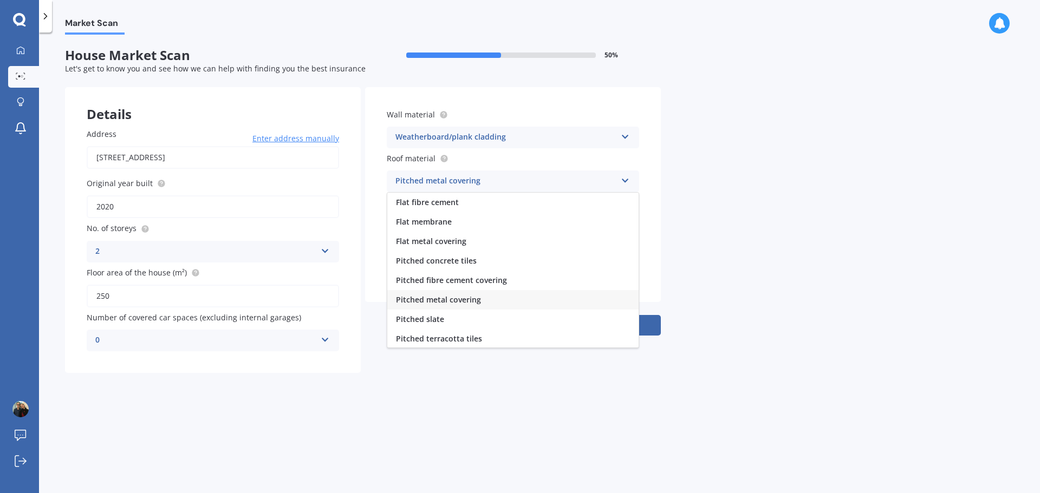
scroll to position [40, 0]
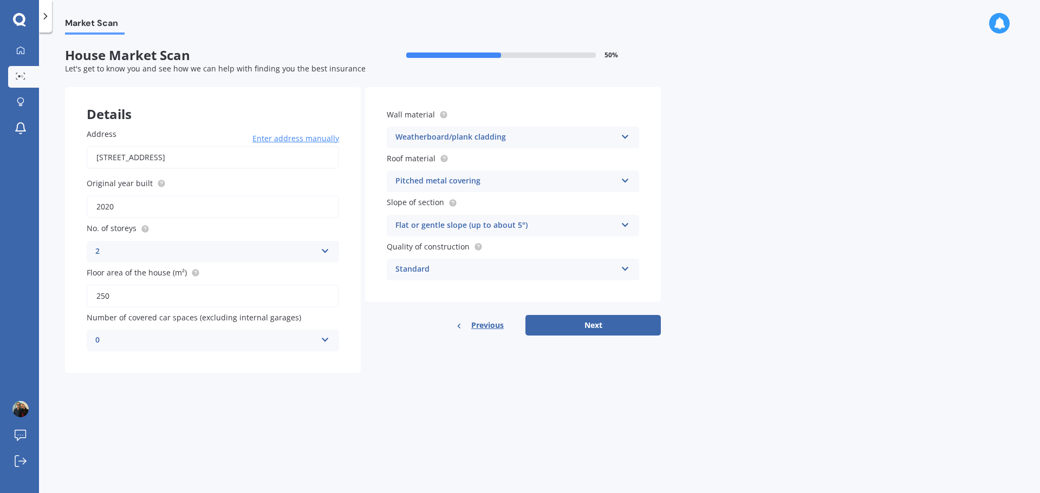
click at [529, 429] on div "Market Scan House Market Scan 50 % Let's get to know you and see how we can hel…" at bounding box center [539, 265] width 1001 height 461
click at [440, 269] on div "Standard" at bounding box center [505, 269] width 221 height 13
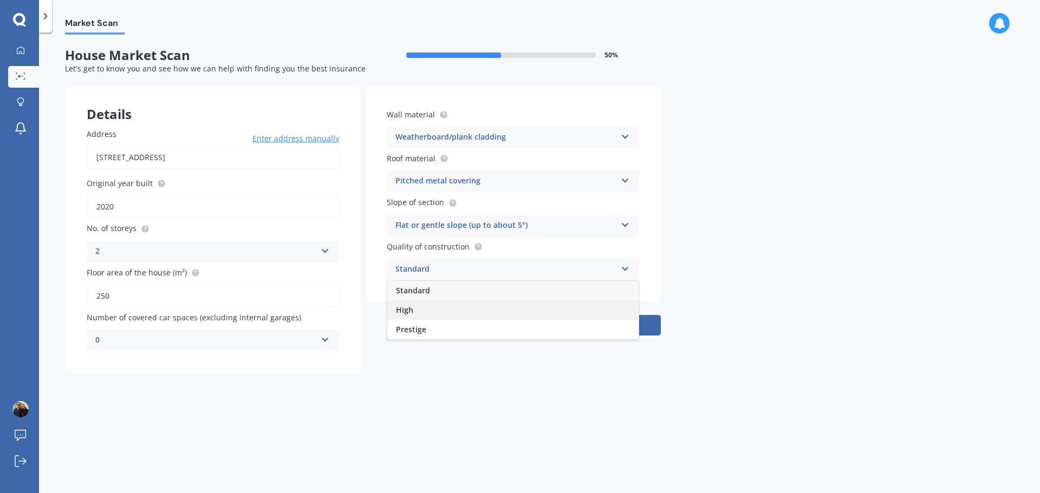
click at [421, 313] on div "High" at bounding box center [512, 310] width 251 height 19
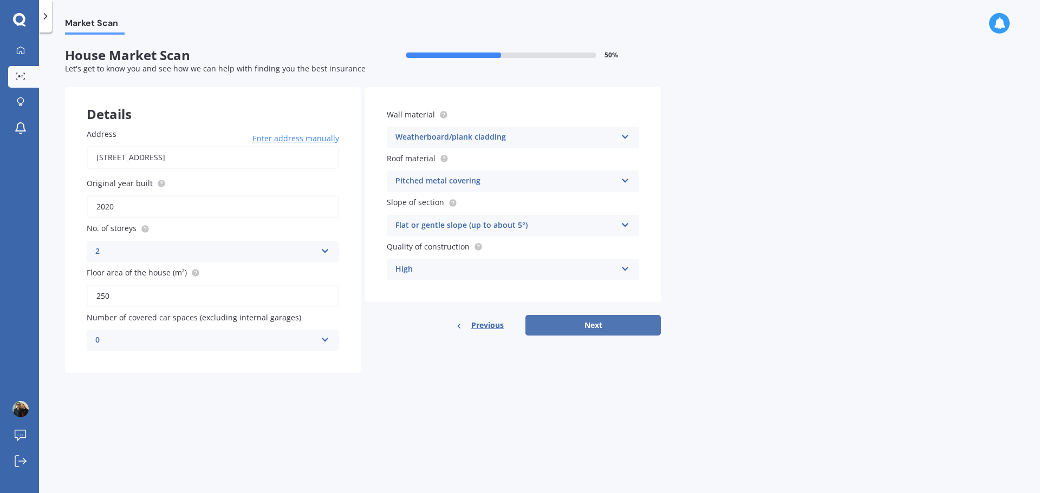
click at [585, 321] on button "Next" at bounding box center [592, 325] width 135 height 21
select select "04"
select select "01"
select select "1974"
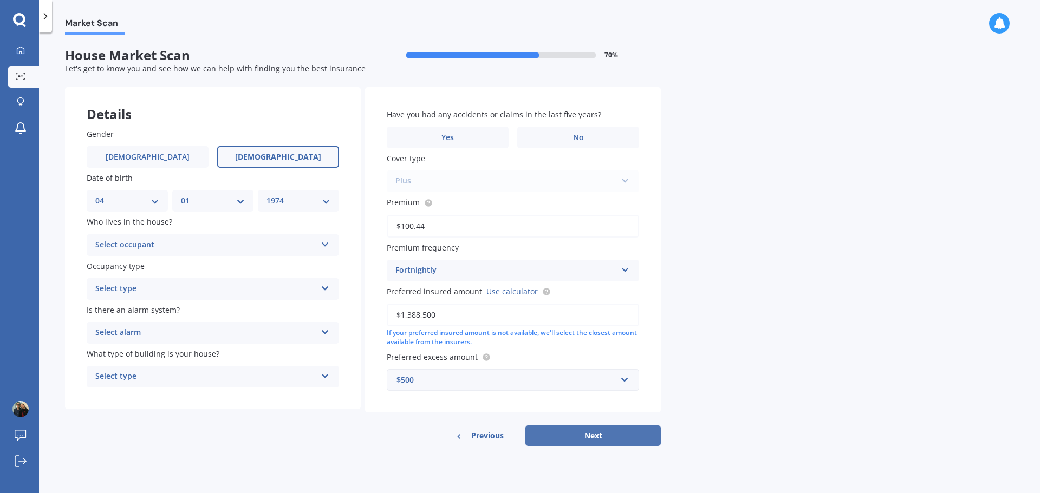
click at [604, 444] on button "Next" at bounding box center [592, 436] width 135 height 21
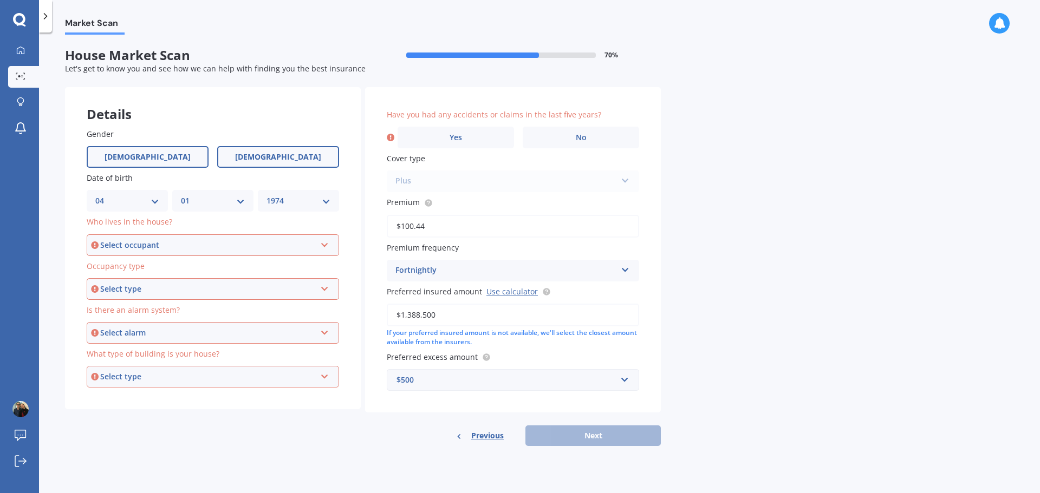
click at [148, 159] on span "[DEMOGRAPHIC_DATA]" at bounding box center [148, 157] width 86 height 9
click at [0, 0] on input "[DEMOGRAPHIC_DATA]" at bounding box center [0, 0] width 0 height 0
click at [151, 249] on div "Select occupant" at bounding box center [208, 245] width 216 height 12
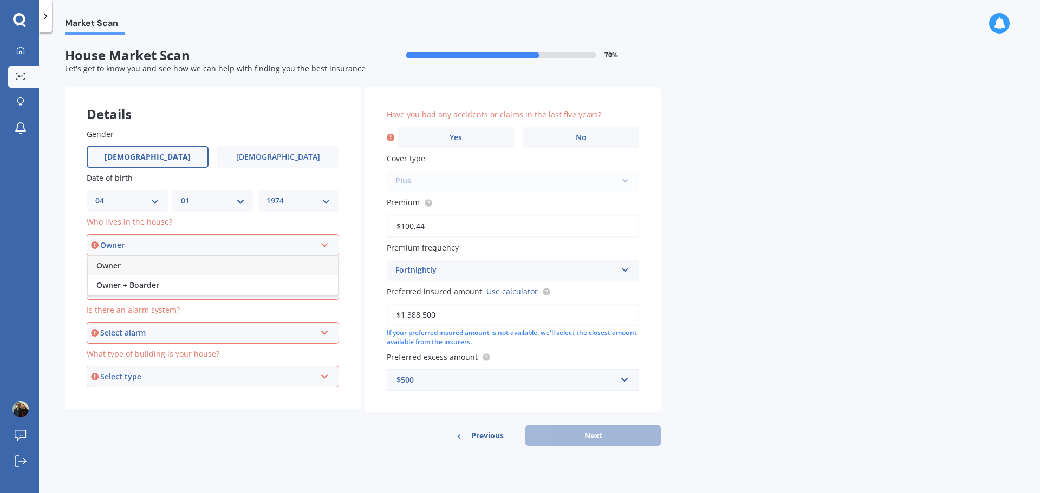
click at [151, 264] on div "Owner" at bounding box center [213, 265] width 250 height 19
click at [150, 286] on div "Select type" at bounding box center [208, 289] width 216 height 12
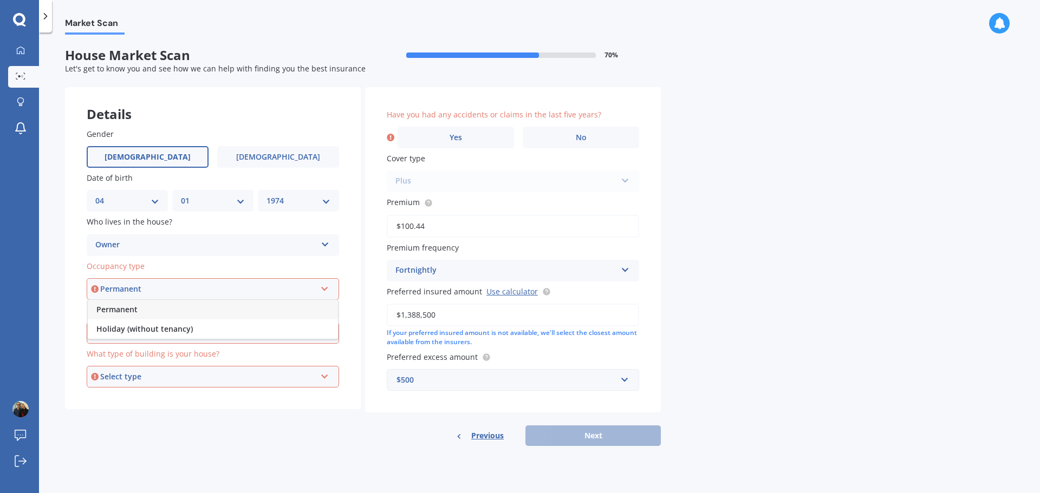
click at [143, 310] on div "Permanent" at bounding box center [213, 309] width 250 height 19
click at [134, 335] on div "Select alarm" at bounding box center [208, 333] width 216 height 12
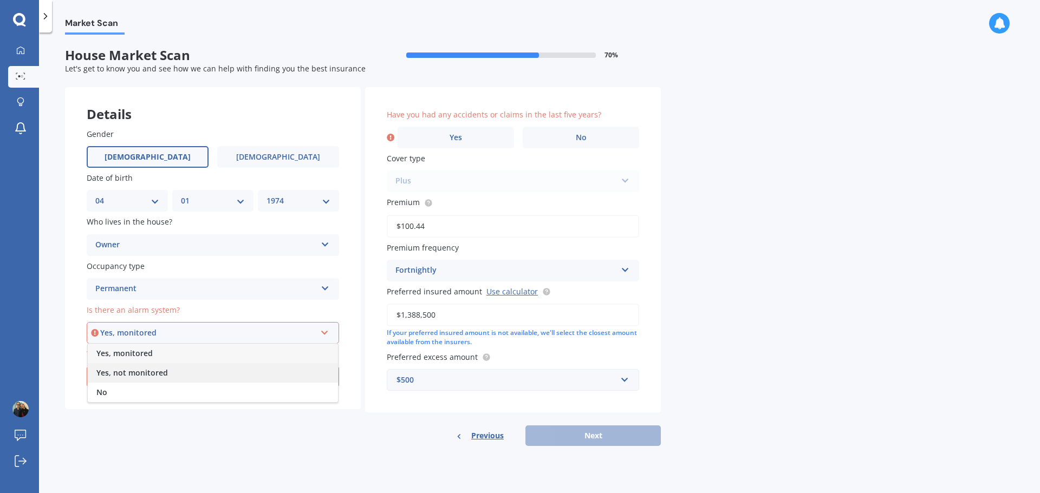
click at [130, 367] on div "Yes, not monitored" at bounding box center [213, 372] width 250 height 19
click at [149, 380] on div "Select type" at bounding box center [208, 377] width 216 height 12
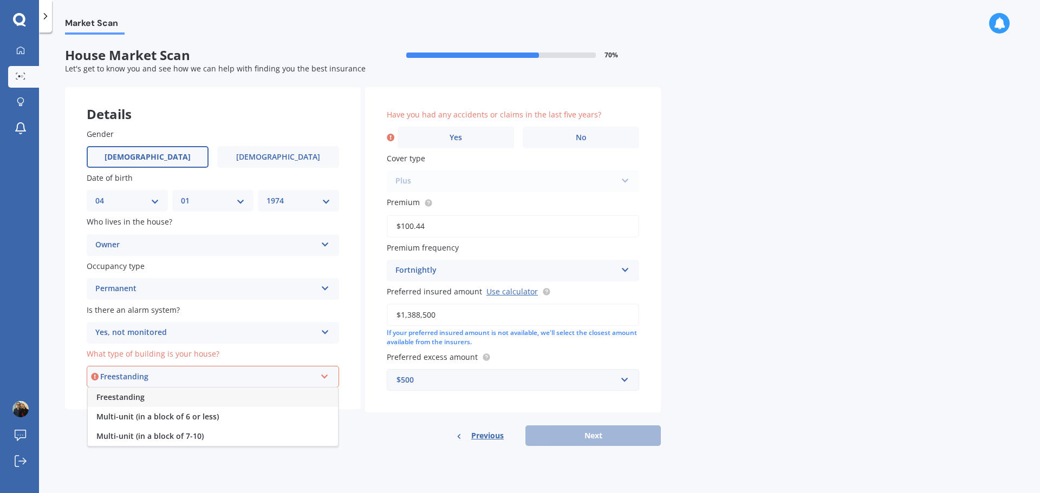
click at [140, 400] on span "Freestanding" at bounding box center [120, 397] width 48 height 10
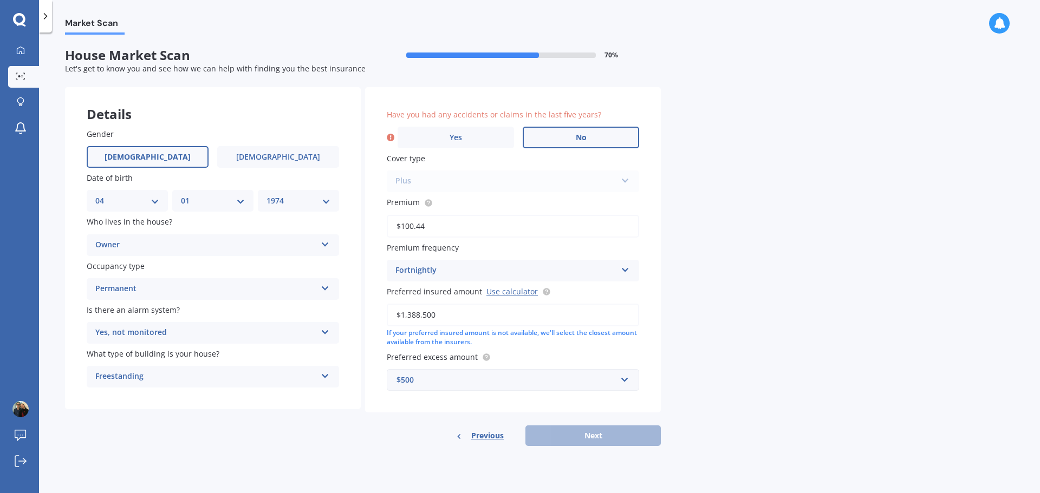
click at [574, 135] on label "No" at bounding box center [581, 138] width 116 height 22
click at [0, 0] on input "No" at bounding box center [0, 0] width 0 height 0
click at [563, 180] on div "Plus Standard Cover Premium Cover Plus" at bounding box center [513, 182] width 252 height 22
click at [630, 179] on div "Plus Standard Cover Premium Cover Plus" at bounding box center [513, 182] width 252 height 22
click at [431, 174] on div "Plus Standard Cover Premium Cover Plus" at bounding box center [513, 182] width 252 height 22
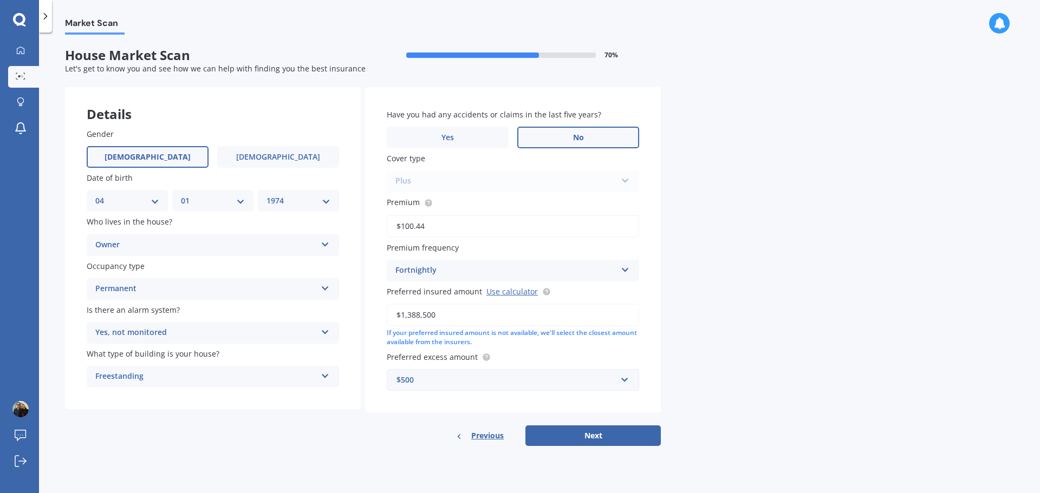
click at [431, 174] on div "Plus Standard Cover Premium Cover Plus" at bounding box center [513, 182] width 252 height 22
click at [444, 139] on span "Yes" at bounding box center [447, 137] width 13 height 9
click at [0, 0] on input "Yes" at bounding box center [0, 0] width 0 height 0
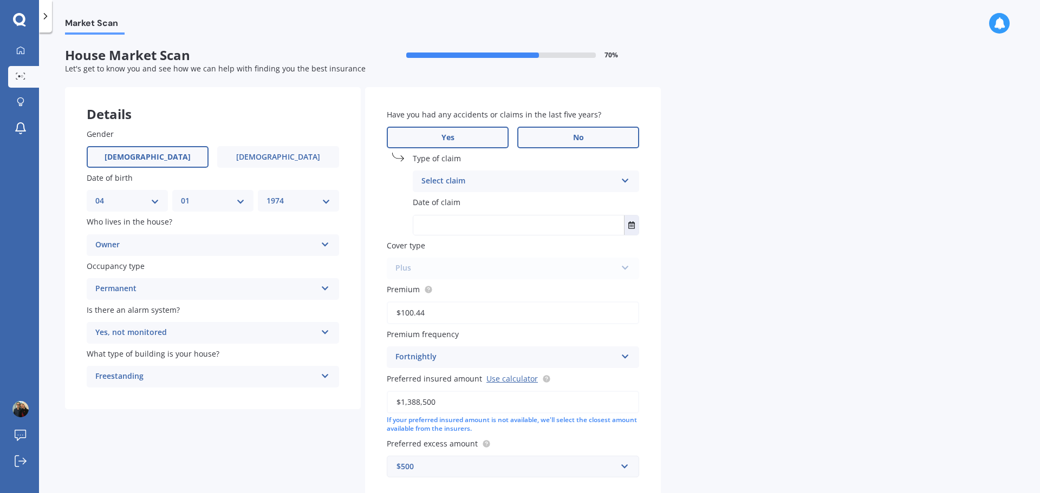
click at [543, 132] on label "No" at bounding box center [578, 138] width 122 height 22
click at [0, 0] on input "No" at bounding box center [0, 0] width 0 height 0
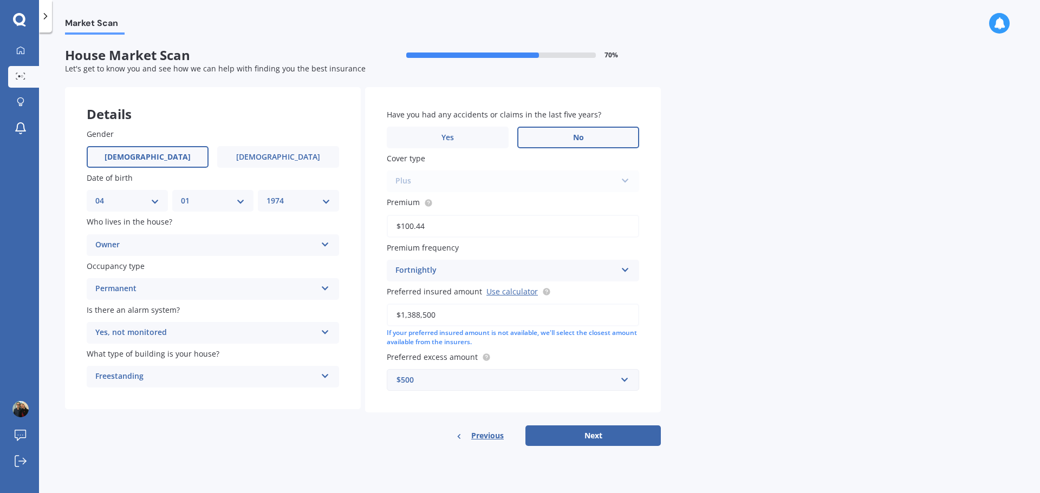
click at [503, 184] on div "Plus Standard Cover Premium Cover Plus" at bounding box center [513, 182] width 252 height 22
click at [570, 432] on button "Next" at bounding box center [592, 436] width 135 height 21
select select "04"
select select "01"
select select "1974"
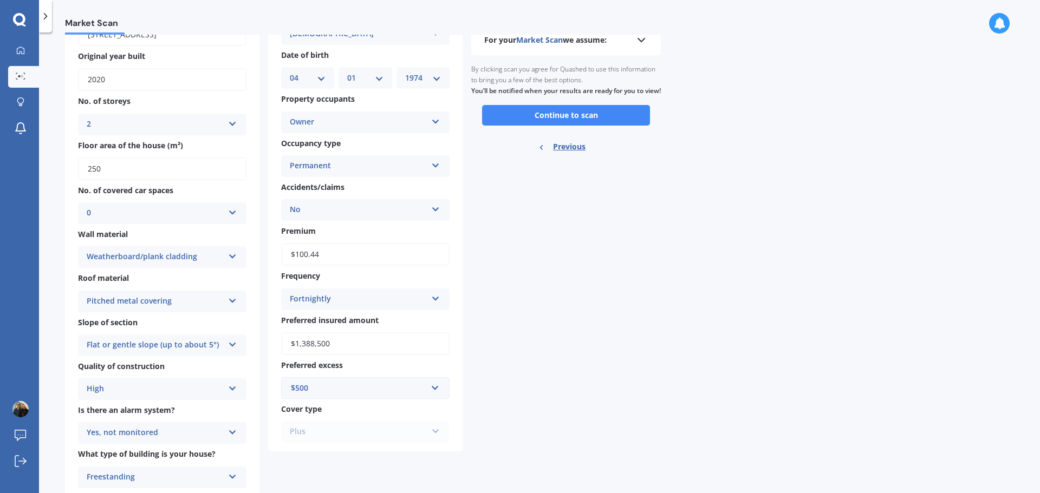
scroll to position [0, 0]
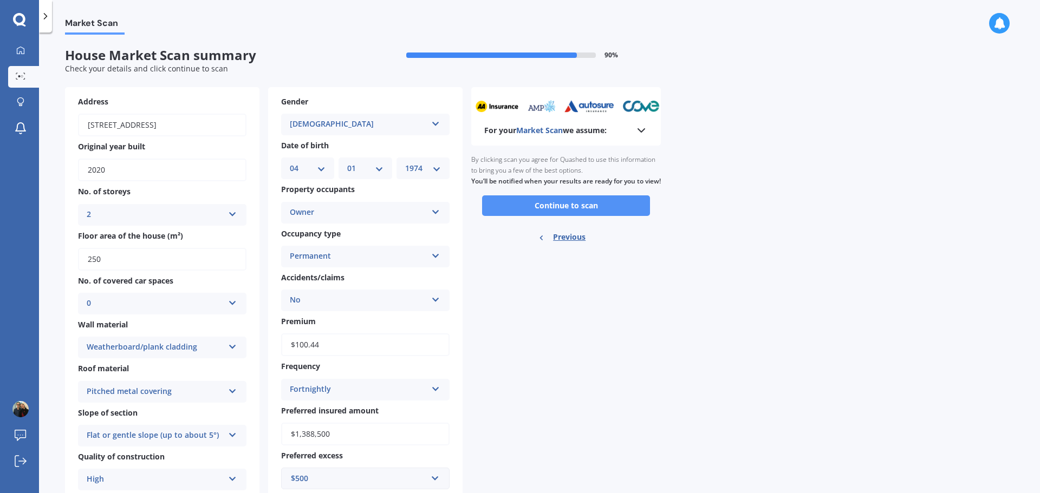
click at [549, 216] on button "Continue to scan" at bounding box center [566, 206] width 168 height 21
click at [549, 218] on div "Ready to go By clicking scan you agree for Quashed to use this information to b…" at bounding box center [566, 200] width 190 height 108
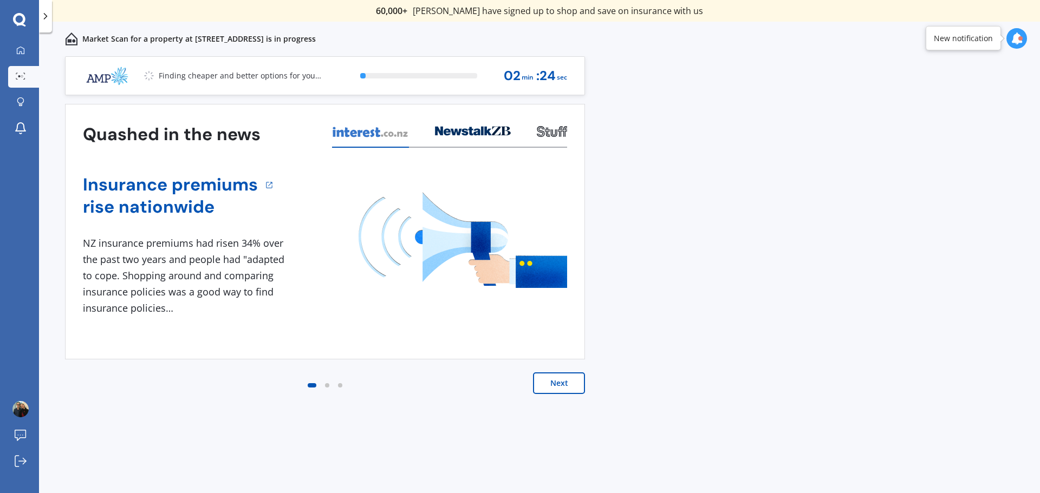
click at [562, 384] on button "Next" at bounding box center [559, 384] width 52 height 22
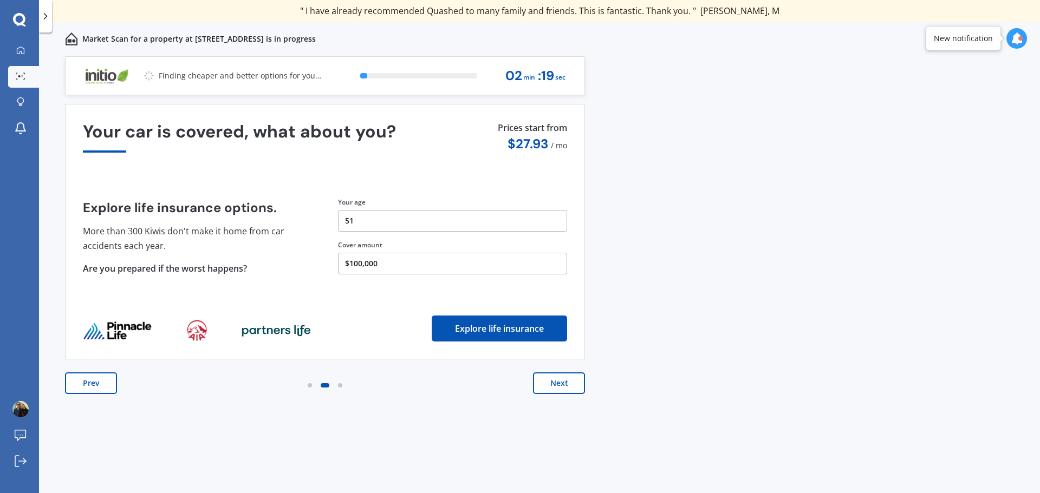
click at [562, 384] on button "Next" at bounding box center [559, 384] width 52 height 22
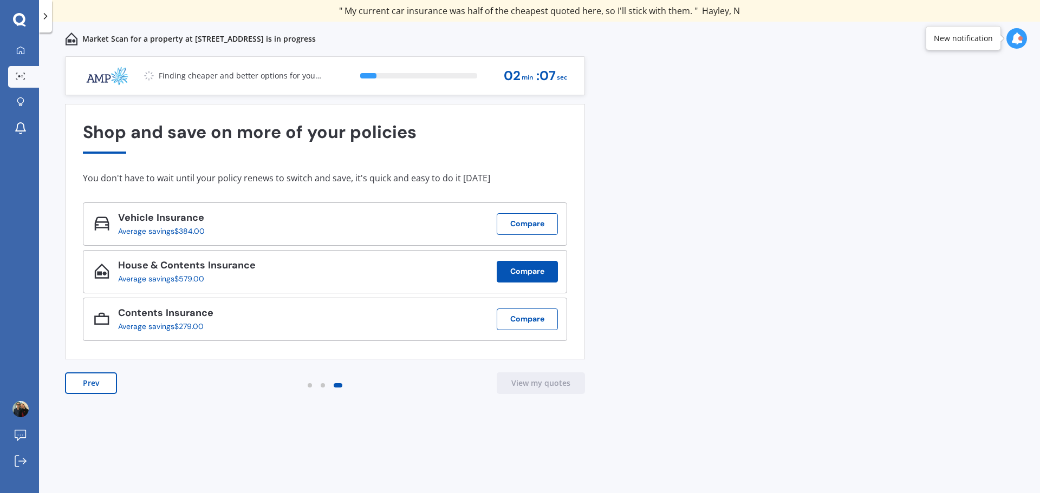
click at [520, 270] on button "Compare" at bounding box center [527, 272] width 61 height 22
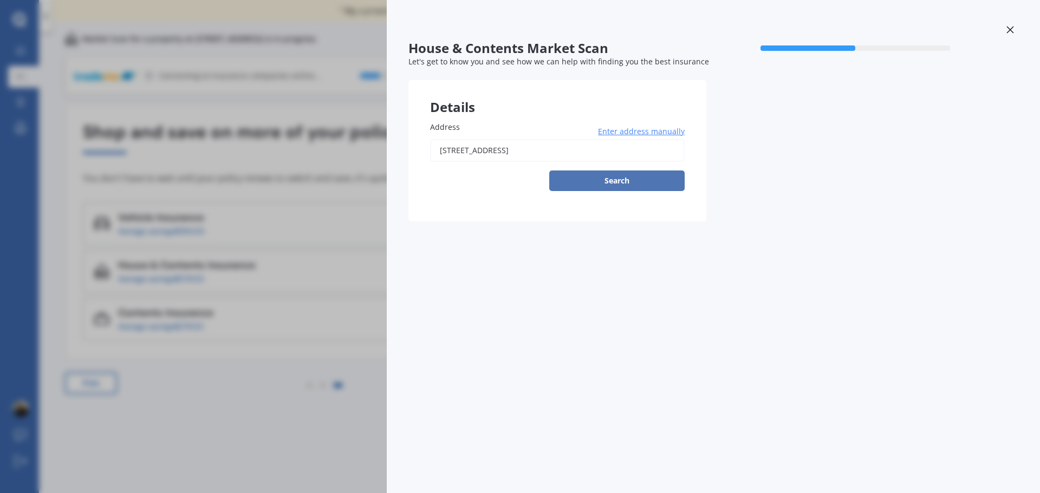
click at [580, 185] on button "Search" at bounding box center [616, 181] width 135 height 21
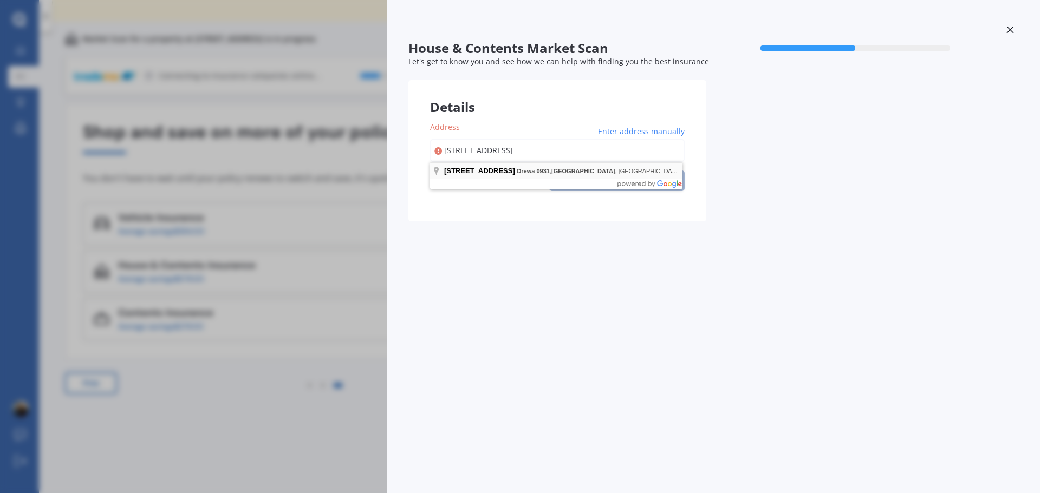
type input "[STREET_ADDRESS]"
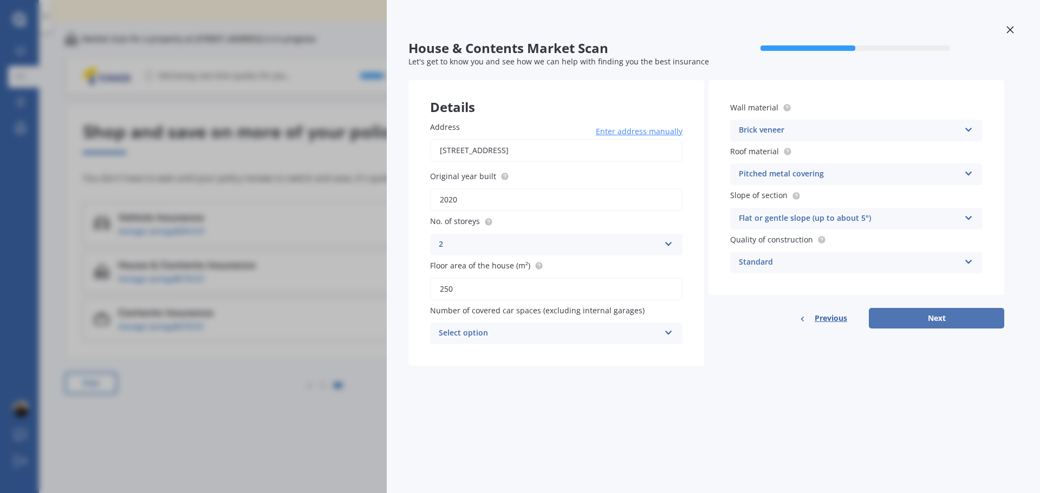
click at [927, 315] on button "Next" at bounding box center [936, 318] width 135 height 21
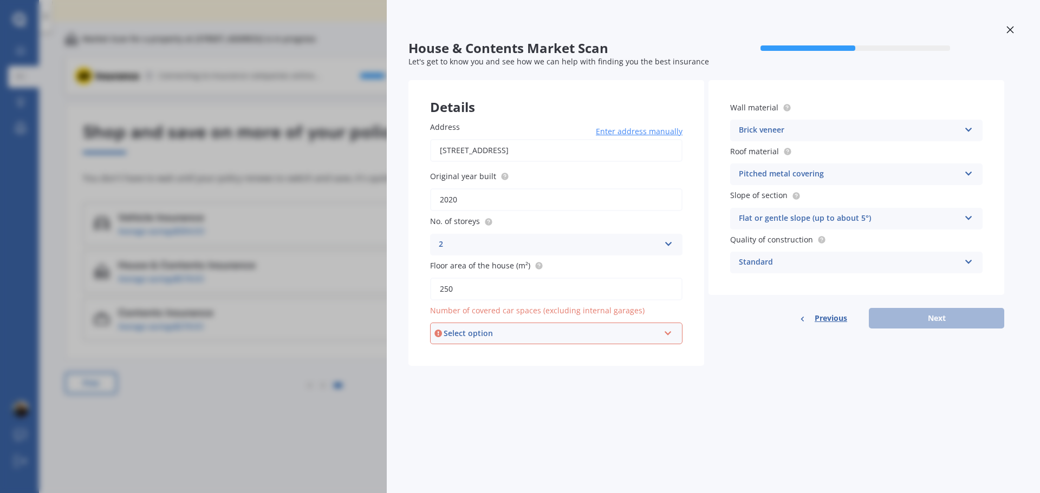
click at [1003, 28] on div at bounding box center [1010, 31] width 16 height 19
click at [1003, 28] on div "New notification" at bounding box center [966, 38] width 81 height 24
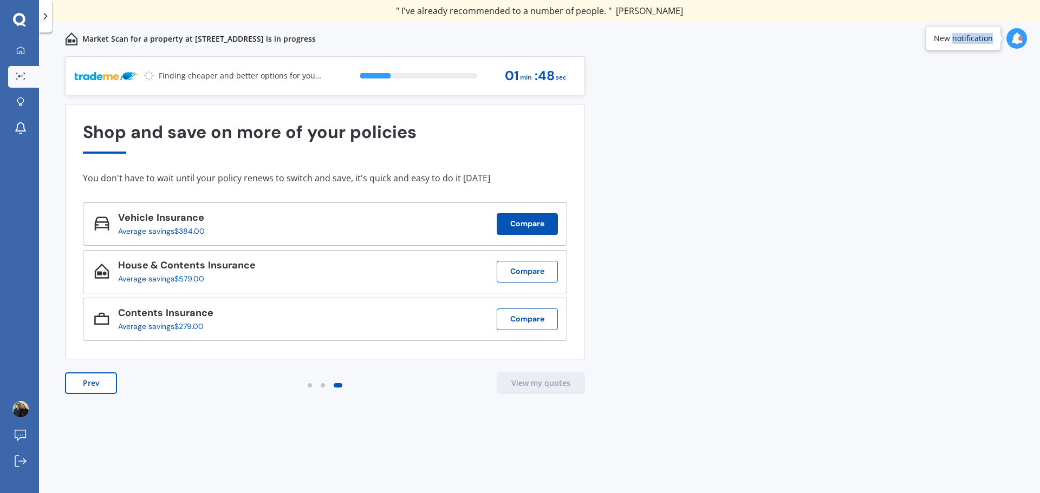
click at [538, 219] on button "Compare" at bounding box center [527, 224] width 61 height 22
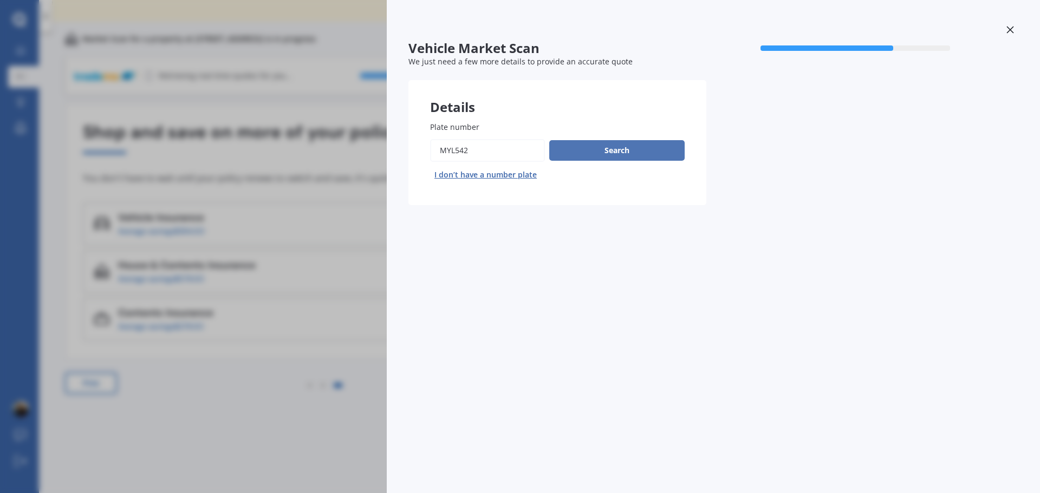
click at [602, 149] on button "Search" at bounding box center [616, 150] width 135 height 21
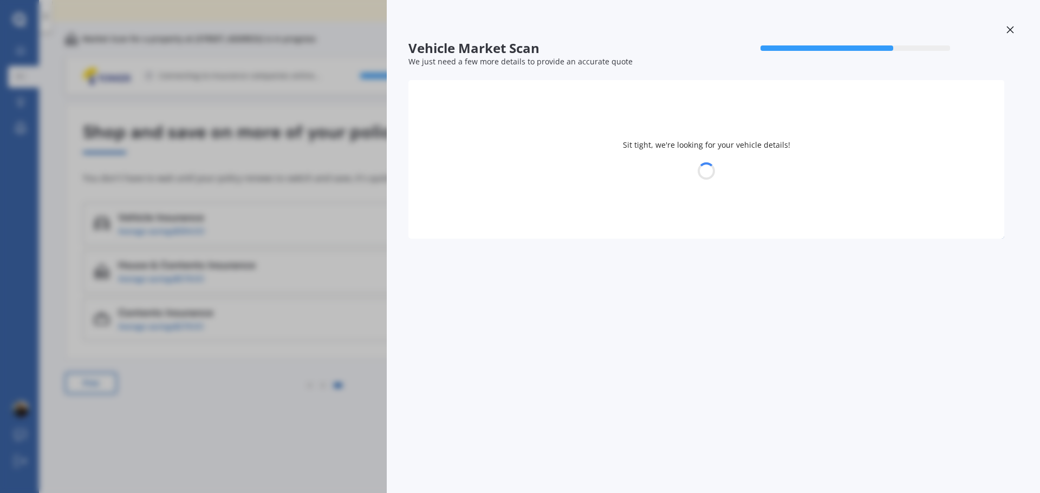
select select "JEEP"
select select "CHEROKEE"
select select "04"
select select "01"
select select "1974"
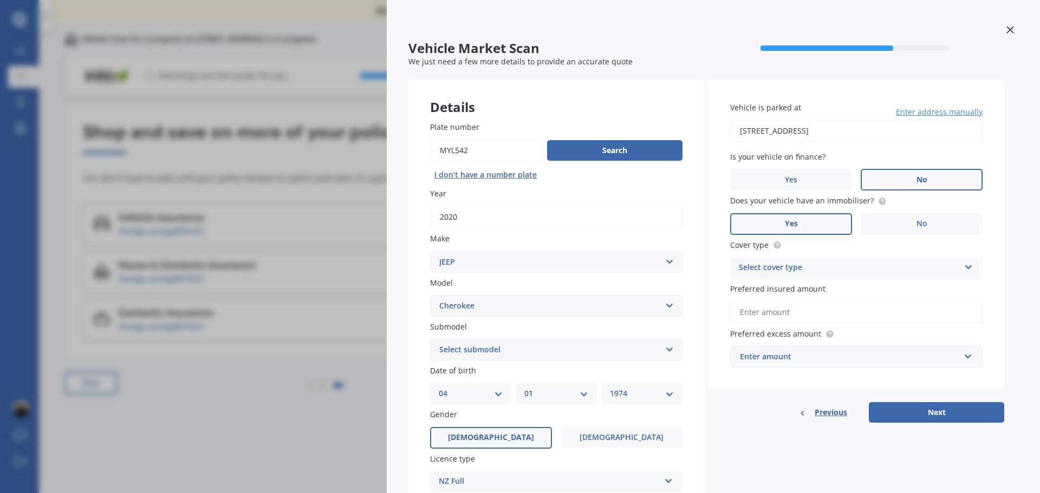
click at [806, 270] on div "Select cover type" at bounding box center [849, 268] width 221 height 13
click at [796, 289] on span "Comprehensive" at bounding box center [767, 289] width 57 height 10
click at [795, 315] on input "Preferred insured amount" at bounding box center [856, 312] width 252 height 23
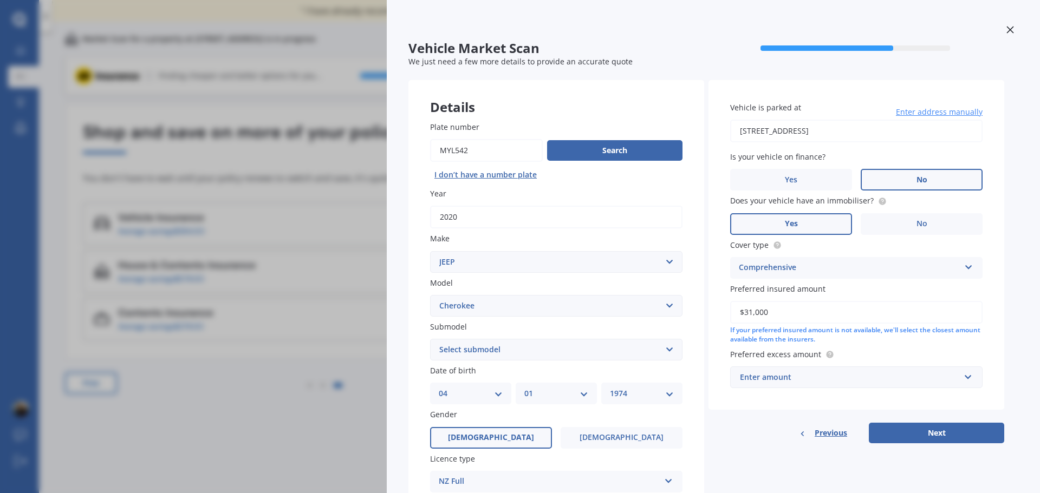
type input "$31,000"
click at [823, 383] on div "Enter amount" at bounding box center [850, 378] width 220 height 12
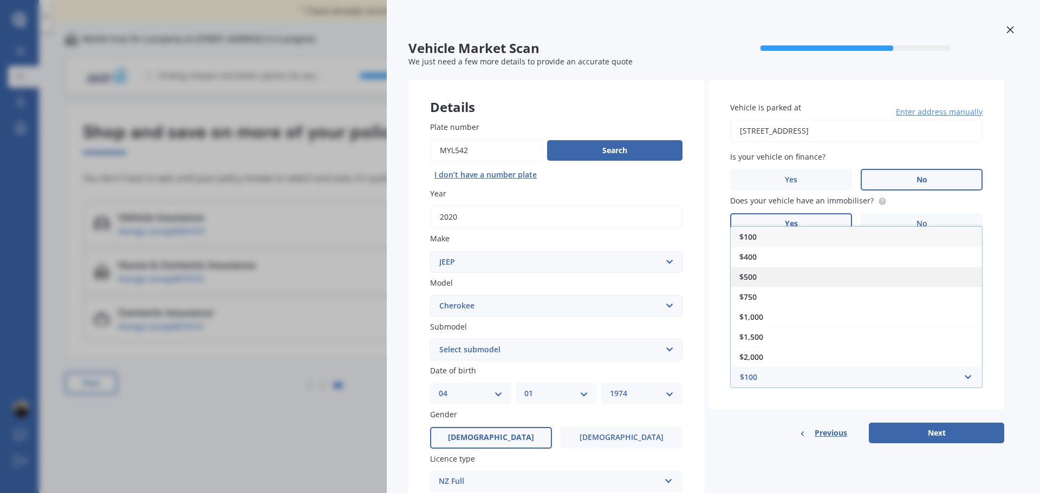
click at [749, 280] on span "$500" at bounding box center [747, 277] width 17 height 10
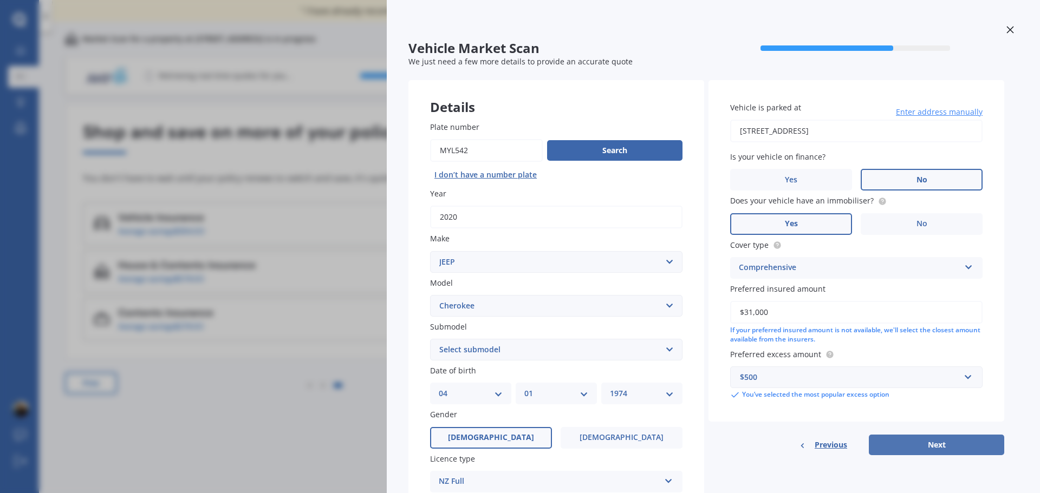
click at [945, 440] on button "Next" at bounding box center [936, 445] width 135 height 21
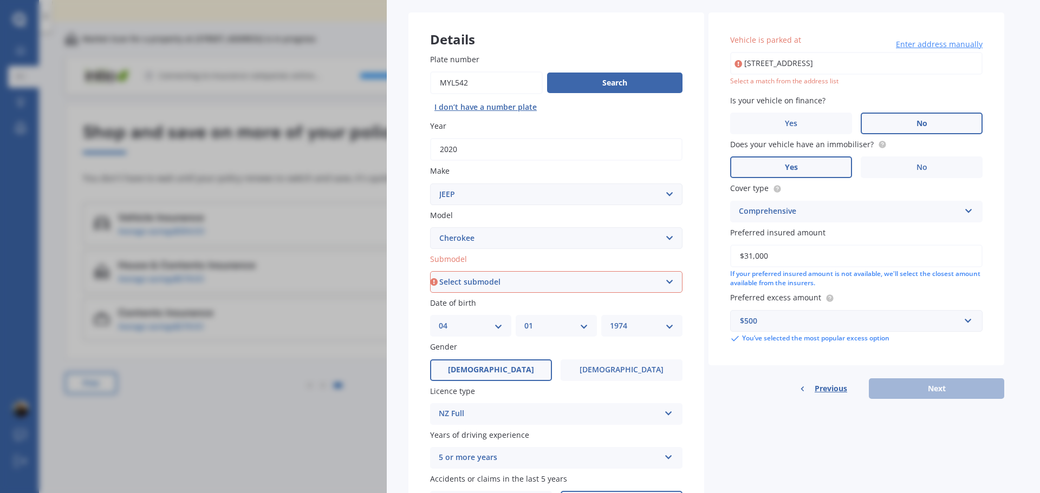
scroll to position [139, 0]
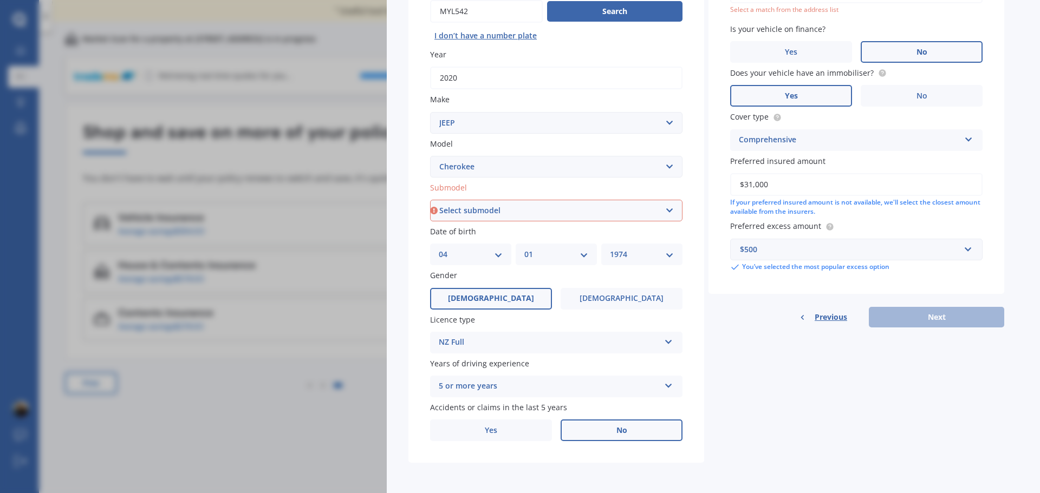
click at [626, 207] on select "Select submodel 2.5 4cyl 3.0 6 Cyl 3.7 6 Cyl 4 Cyl Turbo Diesel 4.7 Non-Turbo 6…" at bounding box center [556, 211] width 252 height 22
select select "LIMITED 3.2P/4WD/9AT"
click at [430, 200] on select "Select submodel 2.5 4cyl 3.0 6 Cyl 3.7 6 Cyl 4 Cyl Turbo Diesel 4.7 Non-Turbo 6…" at bounding box center [556, 211] width 252 height 22
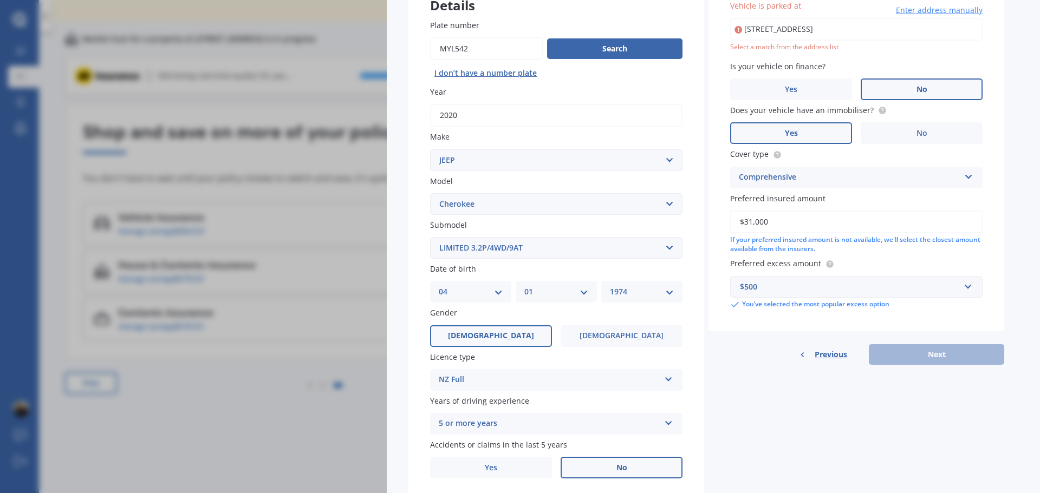
type input "[STREET_ADDRESS]"
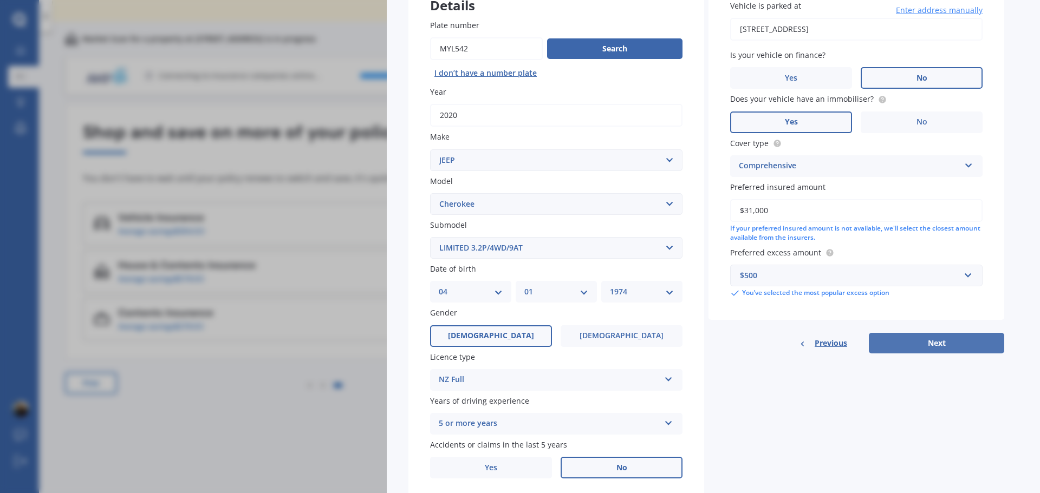
click at [958, 347] on button "Next" at bounding box center [936, 343] width 135 height 21
select select "04"
select select "01"
select select "1974"
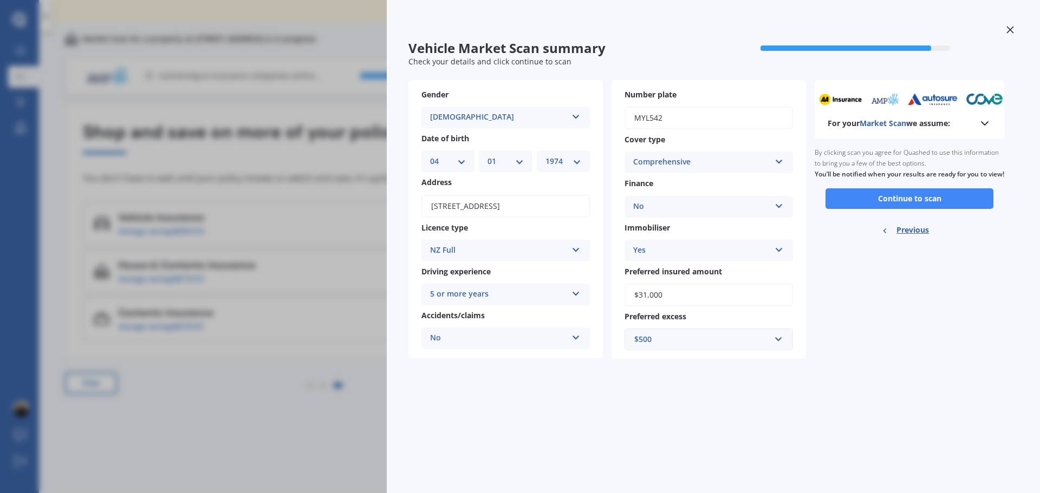
scroll to position [0, 0]
click at [944, 209] on button "Continue to scan" at bounding box center [909, 198] width 168 height 21
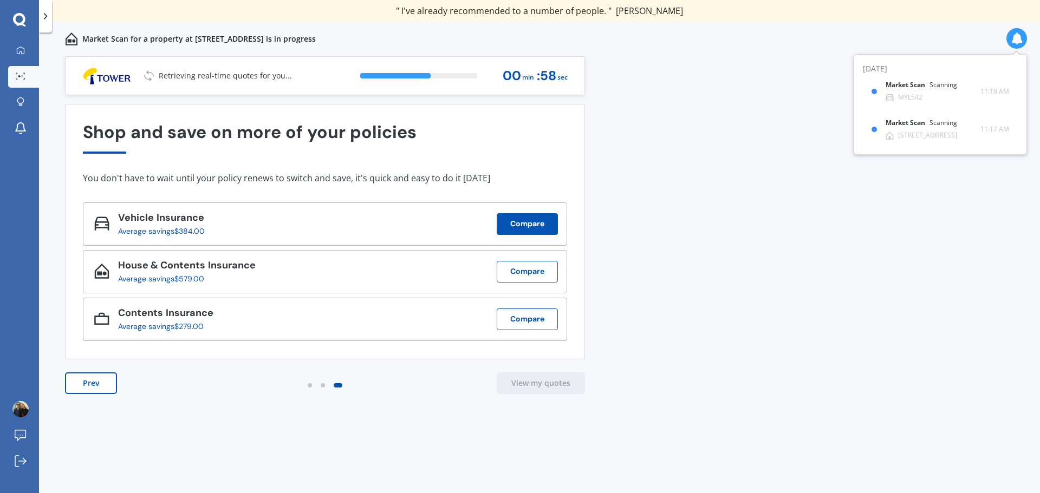
click at [519, 223] on button "Compare" at bounding box center [527, 224] width 61 height 22
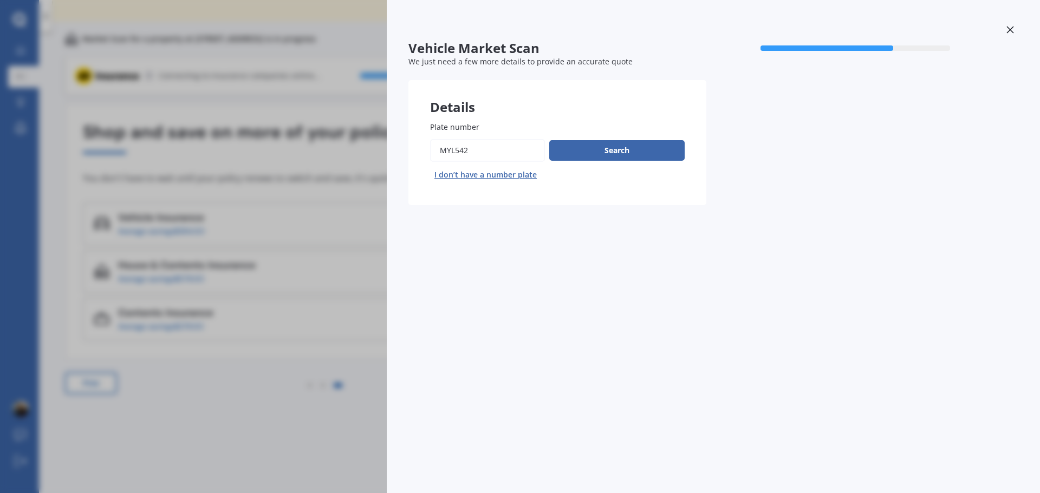
click at [495, 149] on input "Plate number" at bounding box center [487, 150] width 115 height 23
drag, startPoint x: 495, startPoint y: 149, endPoint x: 415, endPoint y: 148, distance: 79.6
click at [415, 148] on div "Plate number Search I don’t have a number plate" at bounding box center [557, 153] width 298 height 106
type input "HPQ886"
click at [619, 147] on button "Search" at bounding box center [616, 150] width 135 height 21
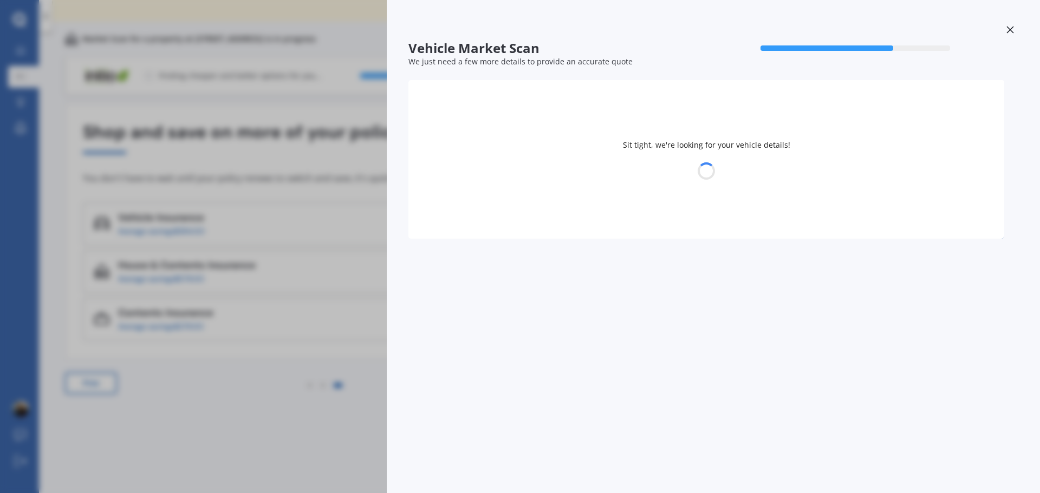
select select "VOLKSWAGEN"
select select "GOLF"
select select "04"
select select "01"
select select "1974"
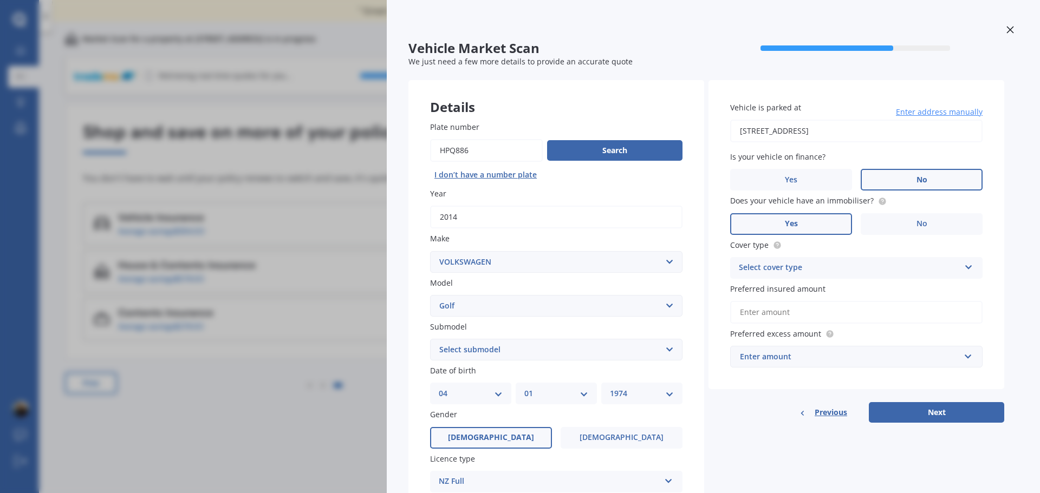
click at [588, 352] on select "Select submodel (All other) 1.4 GT TSI 1.4 TSI 1.6 1.6 FSI 1.6 TSI 1.8 1.9 TDI …" at bounding box center [556, 350] width 252 height 22
select select "1.4 TSI"
click at [430, 339] on select "Select submodel (All other) 1.4 GT TSI 1.4 TSI 1.6 1.6 FSI 1.6 TSI 1.8 1.9 TDI …" at bounding box center [556, 350] width 252 height 22
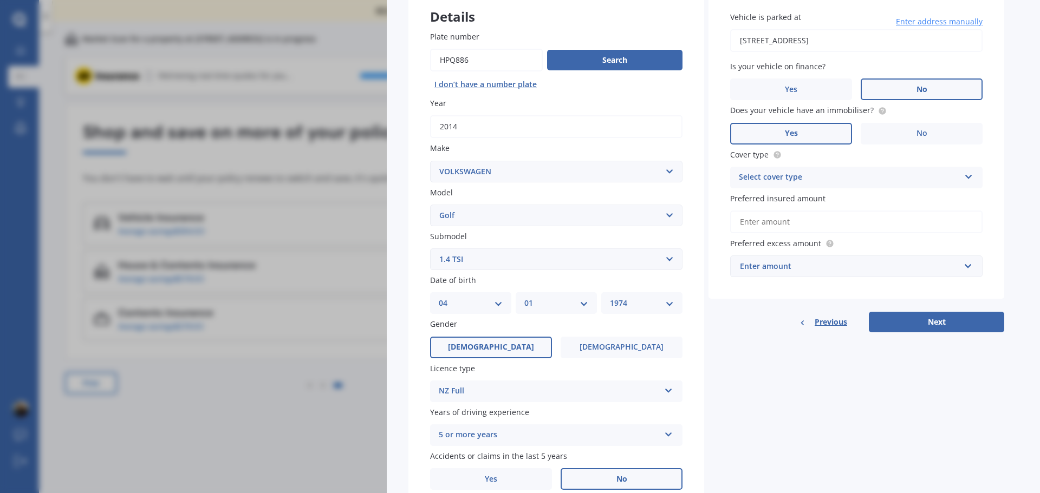
scroll to position [139, 0]
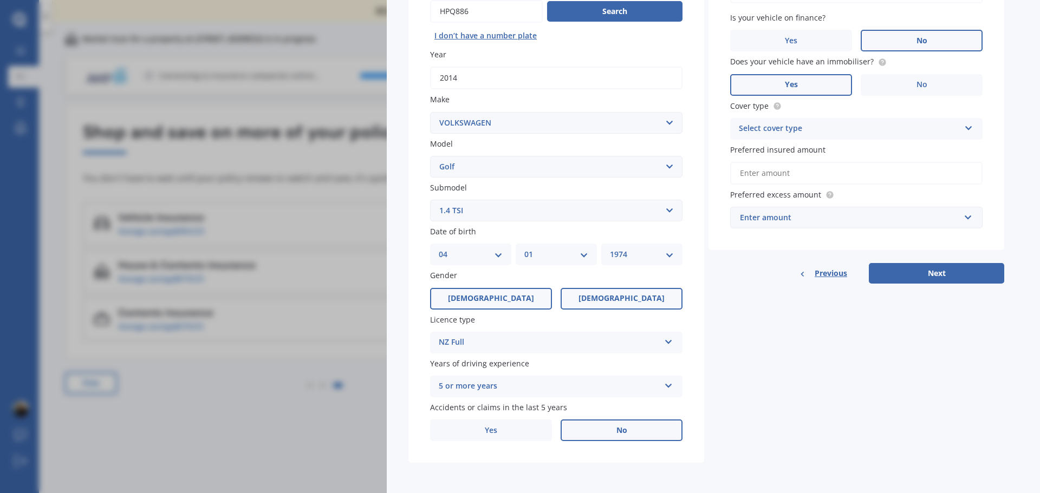
click at [603, 295] on label "[DEMOGRAPHIC_DATA]" at bounding box center [622, 299] width 122 height 22
click at [0, 0] on input "[DEMOGRAPHIC_DATA]" at bounding box center [0, 0] width 0 height 0
click at [500, 254] on select "DD 01 02 03 04 05 06 07 08 09 10 11 12 13 14 15 16 17 18 19 20 21 22 23 24 25 2…" at bounding box center [471, 255] width 64 height 12
select select "28"
click at [439, 249] on select "DD 01 02 03 04 05 06 07 08 09 10 11 12 13 14 15 16 17 18 19 20 21 22 23 24 25 2…" at bounding box center [471, 255] width 64 height 12
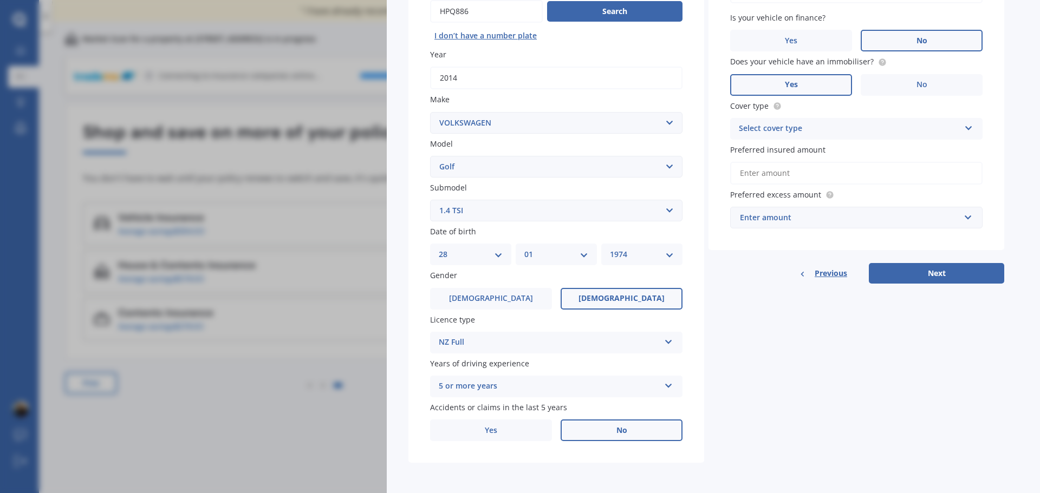
click at [536, 249] on select "MM 01 02 03 04 05 06 07 08 09 10 11 12" at bounding box center [556, 255] width 64 height 12
select select "08"
click at [524, 249] on select "MM 01 02 03 04 05 06 07 08 09 10 11 12" at bounding box center [556, 255] width 64 height 12
click at [626, 259] on select "YYYY 2025 2024 2023 2022 2021 2020 2019 2018 2017 2016 2015 2014 2013 2012 2011…" at bounding box center [642, 255] width 64 height 12
select select "2007"
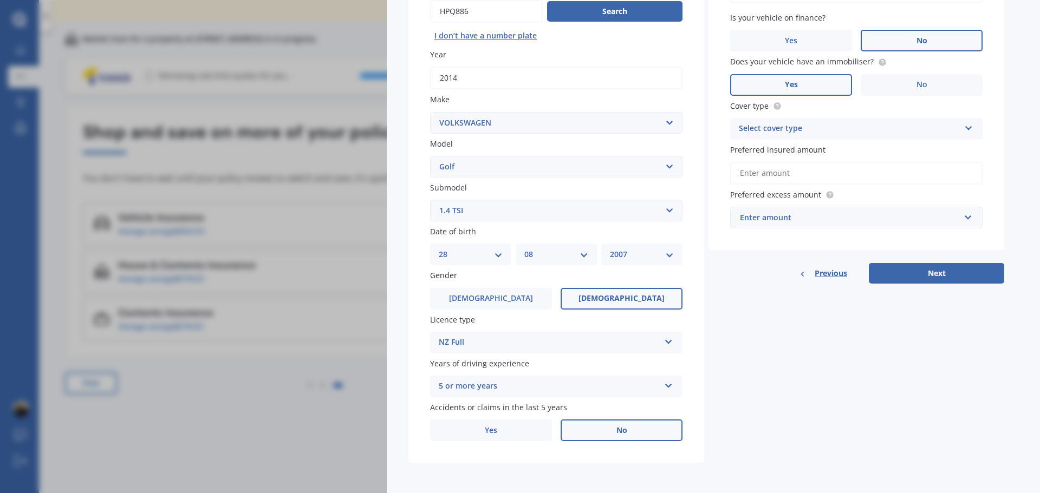
click at [610, 249] on select "YYYY 2025 2024 2023 2022 2021 2020 2019 2018 2017 2016 2015 2014 2013 2012 2011…" at bounding box center [642, 255] width 64 height 12
click at [773, 347] on div "Details Plate number Search I don’t have a number plate Year [DATE] Make Select…" at bounding box center [706, 202] width 596 height 523
click at [790, 171] on input "Preferred insured amount" at bounding box center [856, 173] width 252 height 23
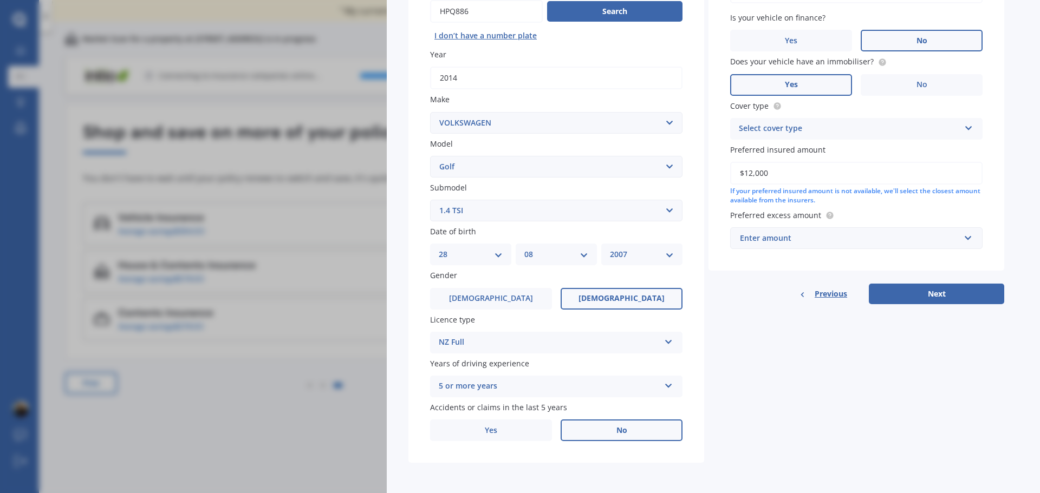
type input "$12,000"
click at [829, 240] on div "Enter amount" at bounding box center [850, 238] width 220 height 12
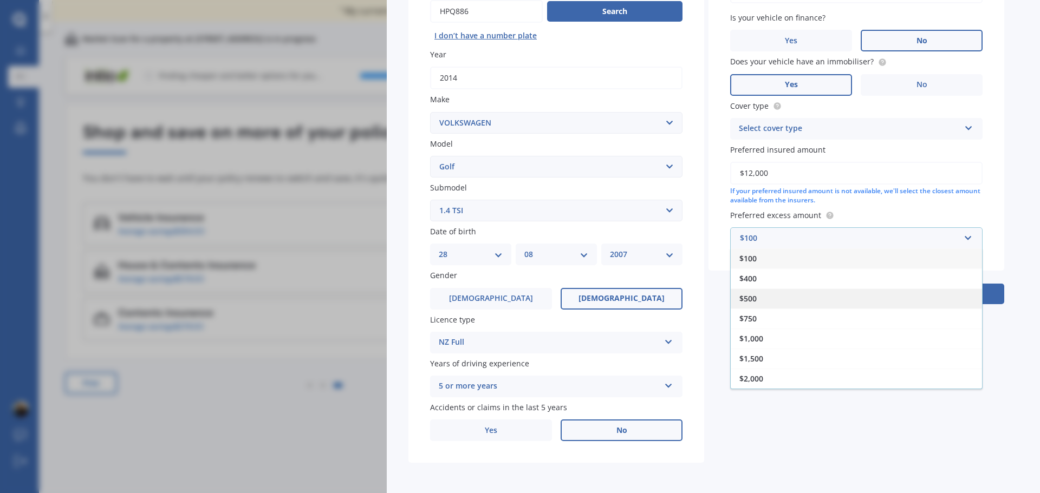
click at [773, 302] on div "$500" at bounding box center [856, 299] width 251 height 20
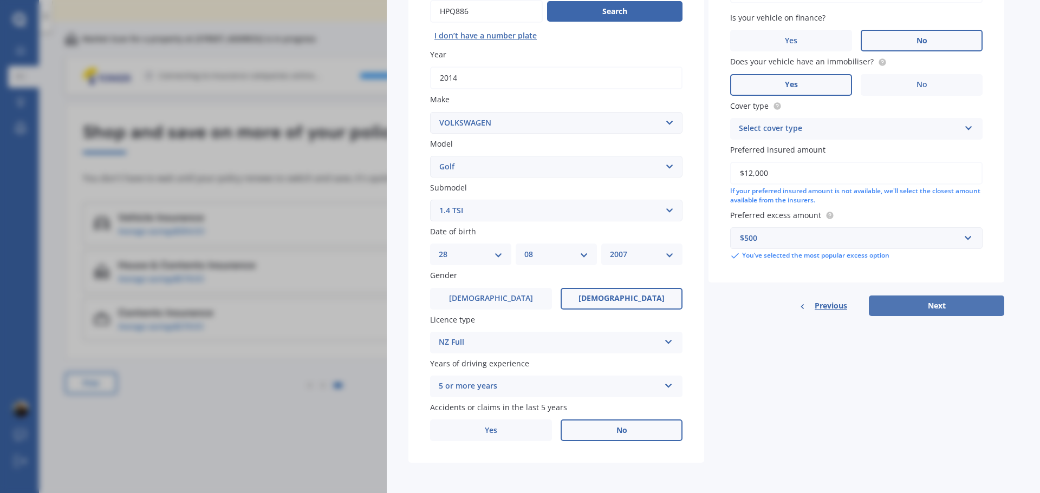
click at [914, 306] on button "Next" at bounding box center [936, 306] width 135 height 21
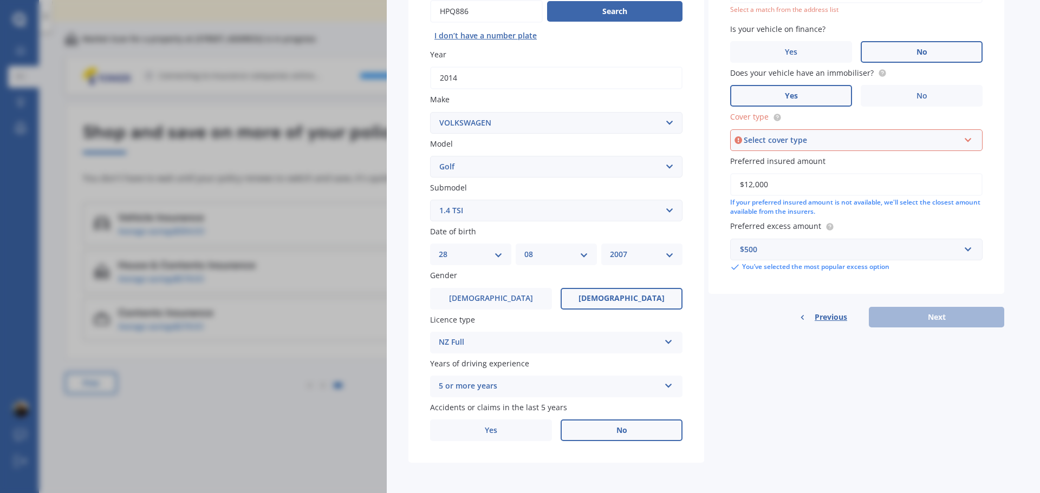
scroll to position [102, 0]
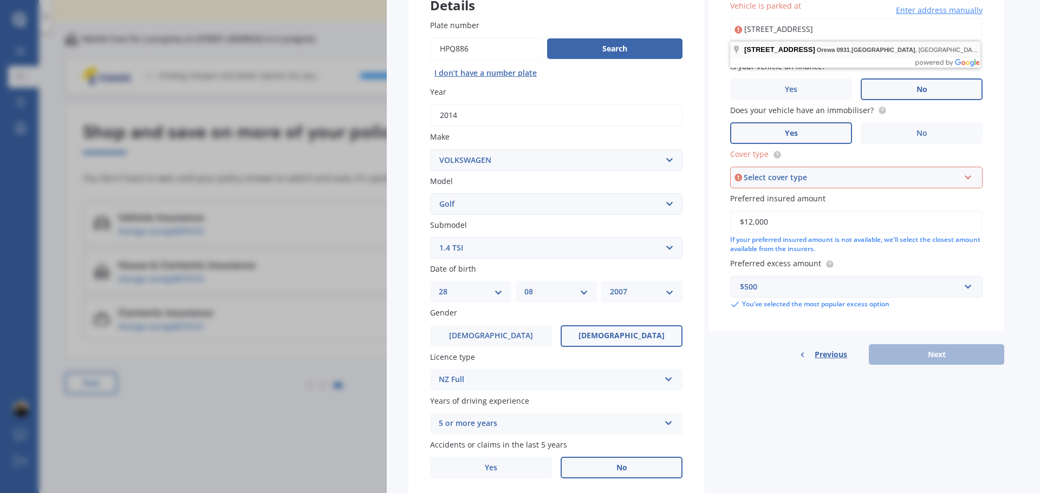
type input "[STREET_ADDRESS]"
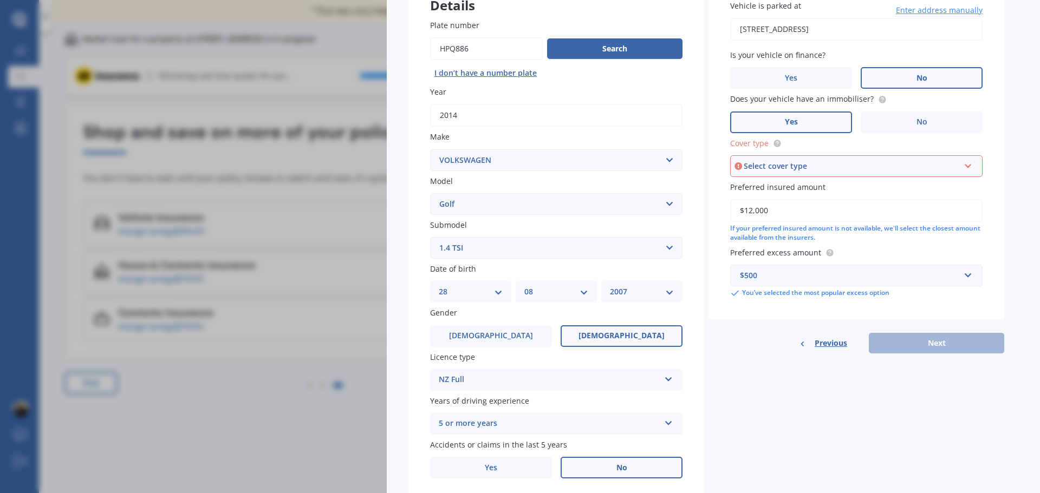
click at [823, 160] on div "Select cover type" at bounding box center [852, 166] width 216 height 12
click at [793, 188] on span "Comprehensive" at bounding box center [768, 186] width 57 height 10
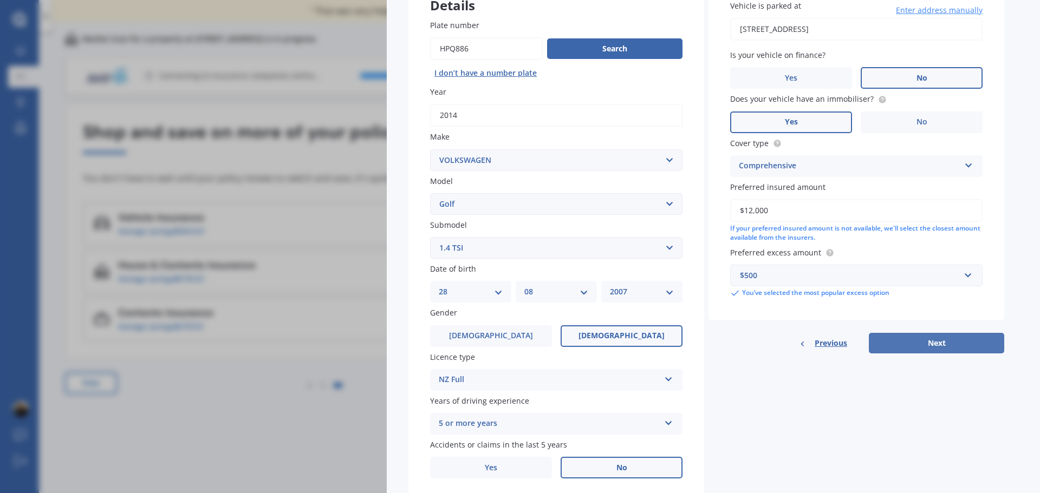
click at [912, 348] on button "Next" at bounding box center [936, 343] width 135 height 21
select select "28"
select select "08"
select select "2007"
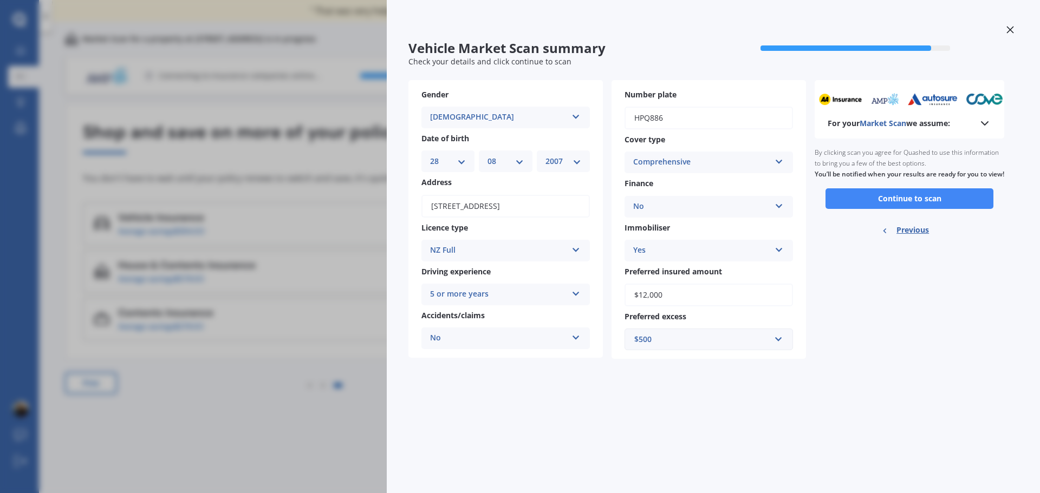
scroll to position [0, 0]
click at [889, 209] on button "Continue to scan" at bounding box center [909, 198] width 168 height 21
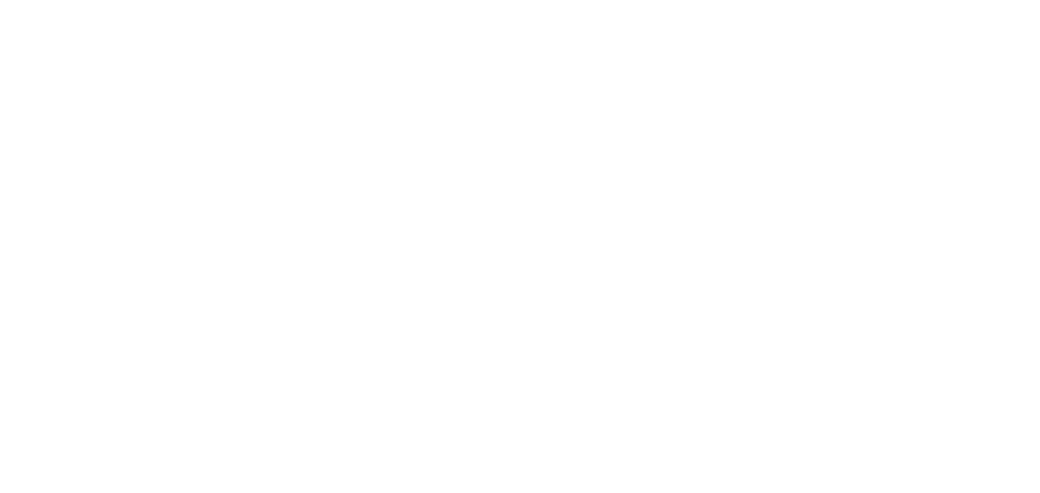
drag, startPoint x: 382, startPoint y: 188, endPoint x: 542, endPoint y: 105, distance: 179.5
click at [382, 188] on div at bounding box center [520, 246] width 1040 height 493
click at [383, 187] on div at bounding box center [520, 246] width 1040 height 493
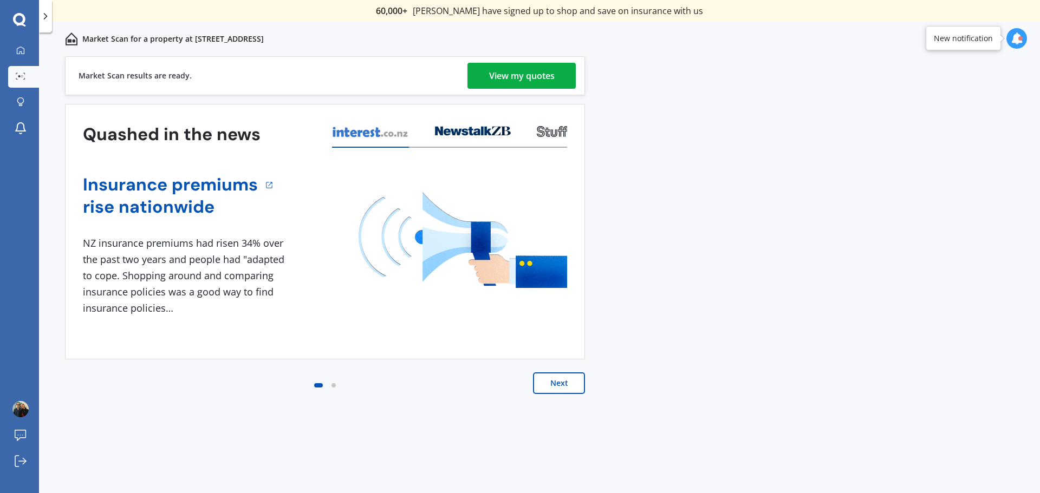
click at [509, 77] on div "View my quotes" at bounding box center [522, 76] width 66 height 26
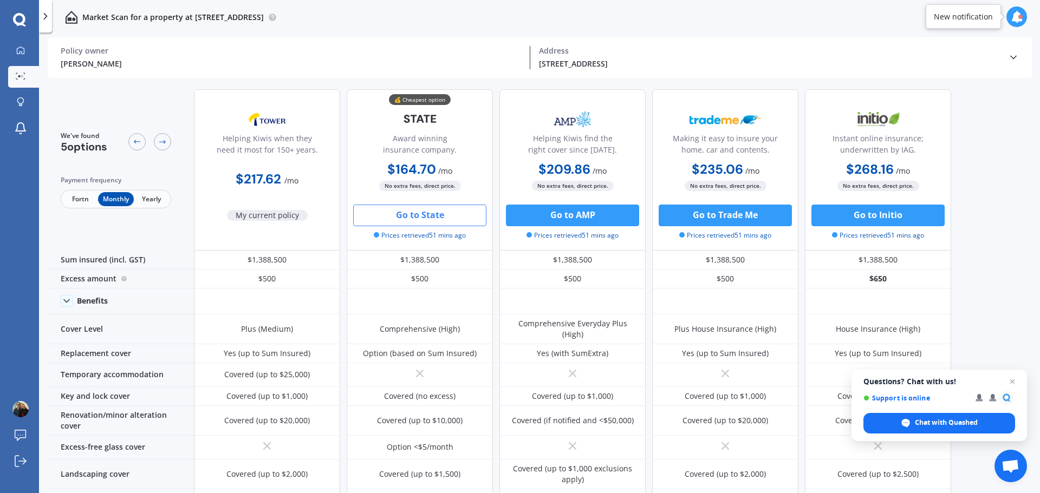
click at [406, 211] on button "Go to State" at bounding box center [419, 216] width 133 height 22
